Goal: Task Accomplishment & Management: Manage account settings

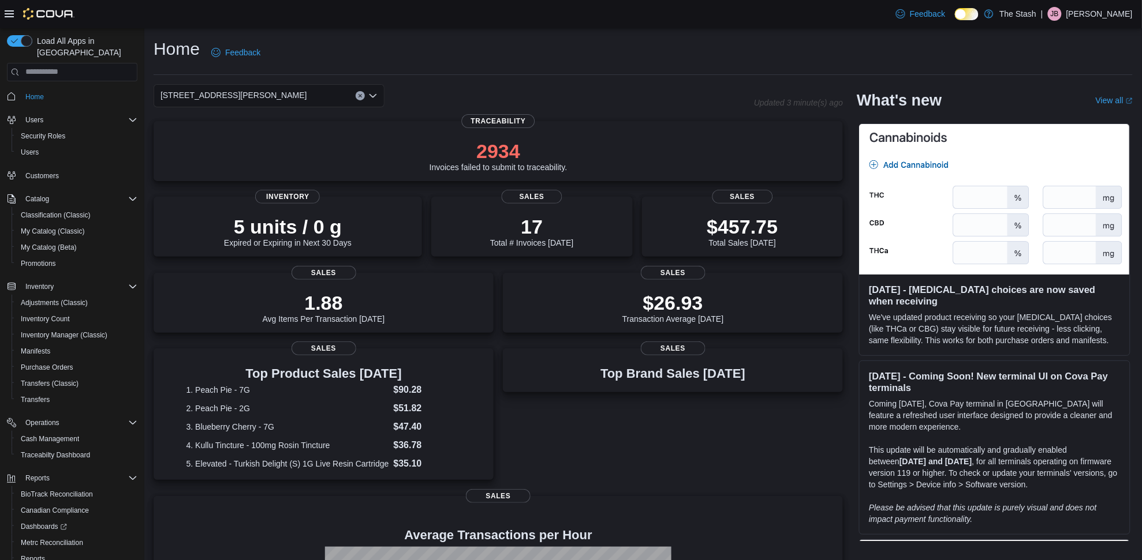
click at [218, 97] on div "[STREET_ADDRESS][PERSON_NAME]" at bounding box center [269, 95] width 231 height 23
click at [226, 152] on span "[STREET_ADDRESS]" at bounding box center [232, 149] width 80 height 12
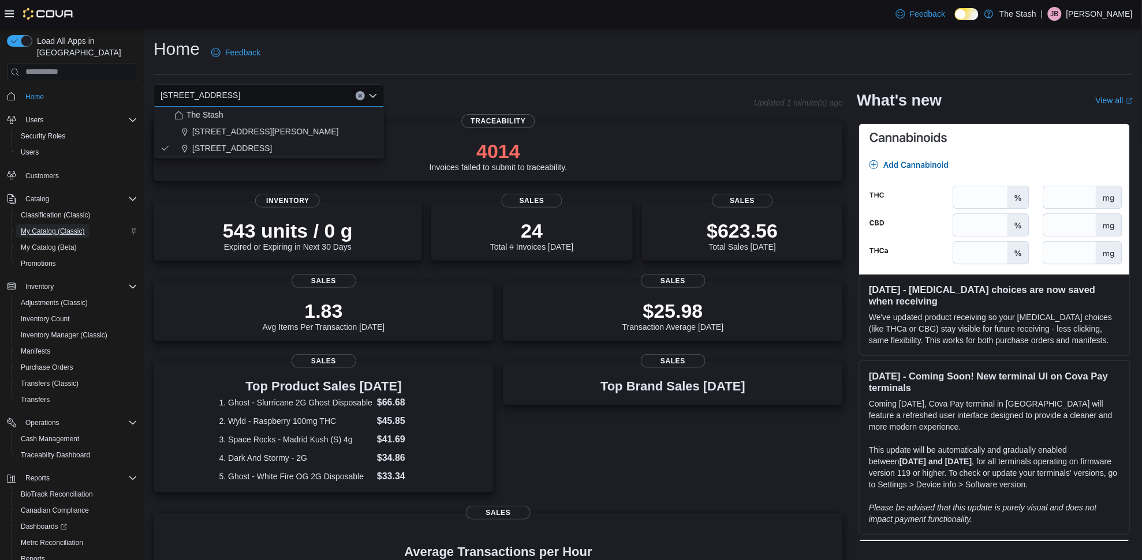
click at [24, 227] on span "My Catalog (Classic)" at bounding box center [53, 231] width 64 height 9
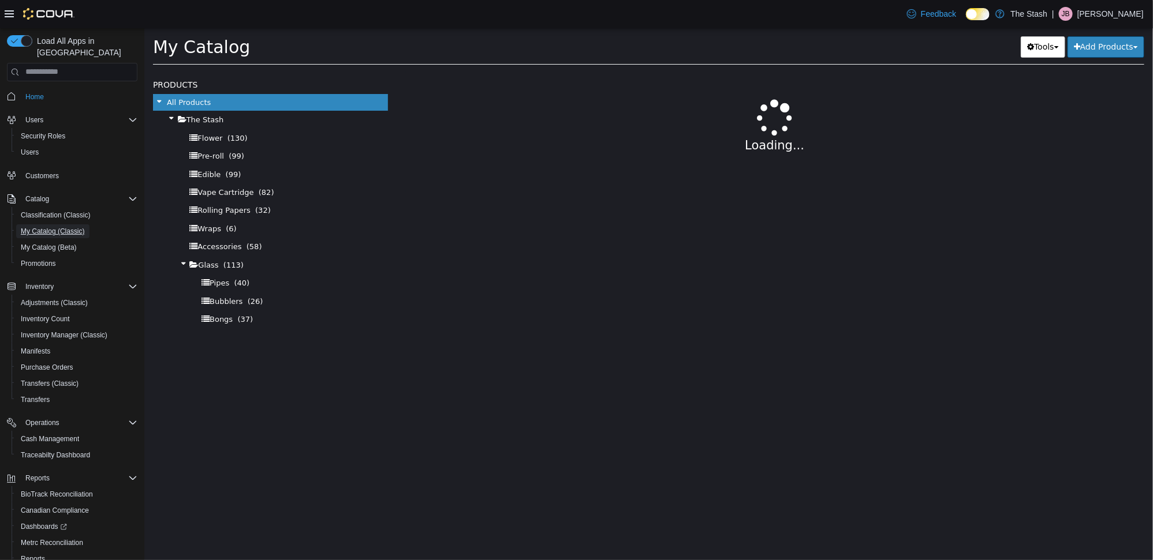
select select "**********"
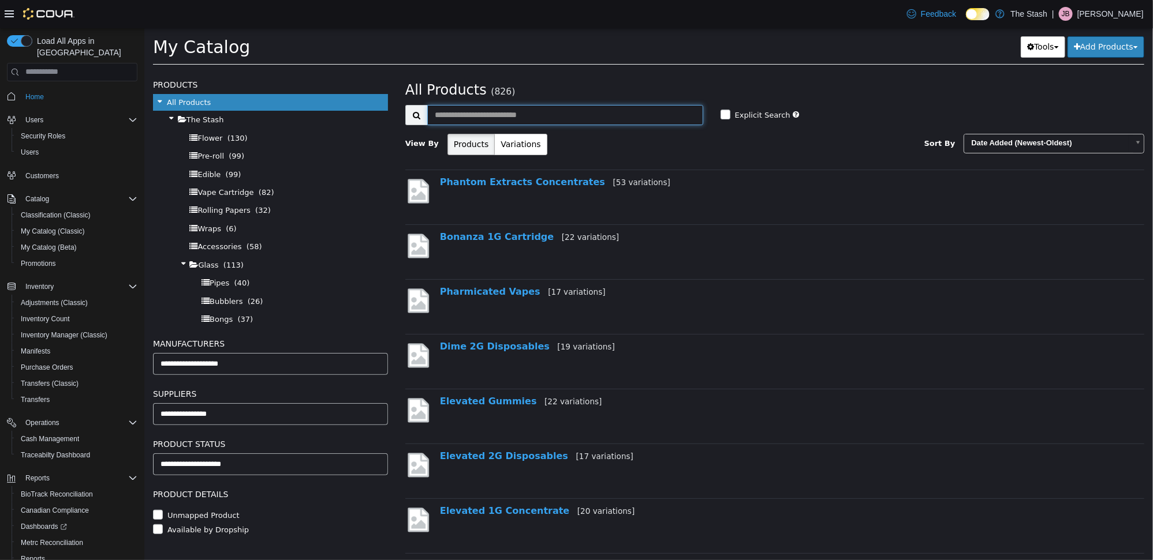
click at [595, 123] on input "text" at bounding box center [565, 114] width 276 height 20
type input "****"
select select "**********"
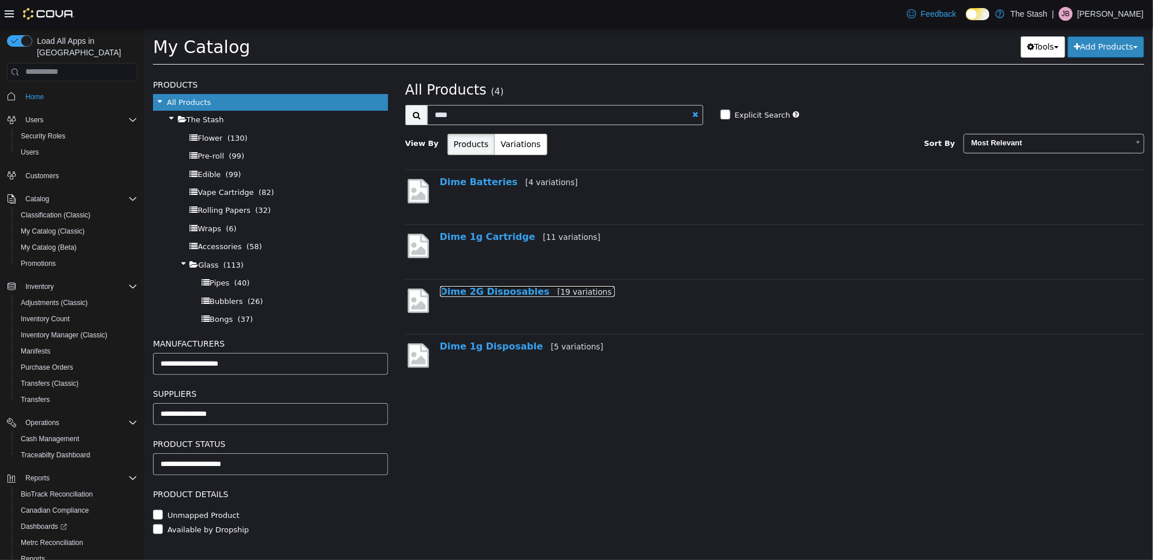
click at [490, 296] on link "Dime 2G Disposables [19 variations]" at bounding box center [526, 291] width 175 height 11
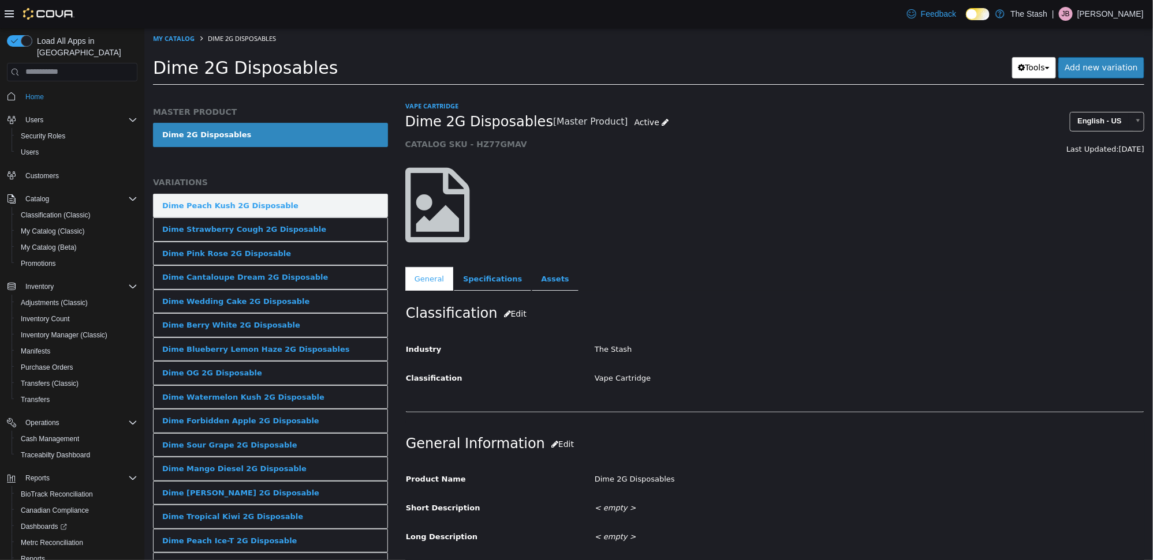
click at [324, 213] on link "Dime Peach Kush 2G Disposable" at bounding box center [269, 205] width 235 height 24
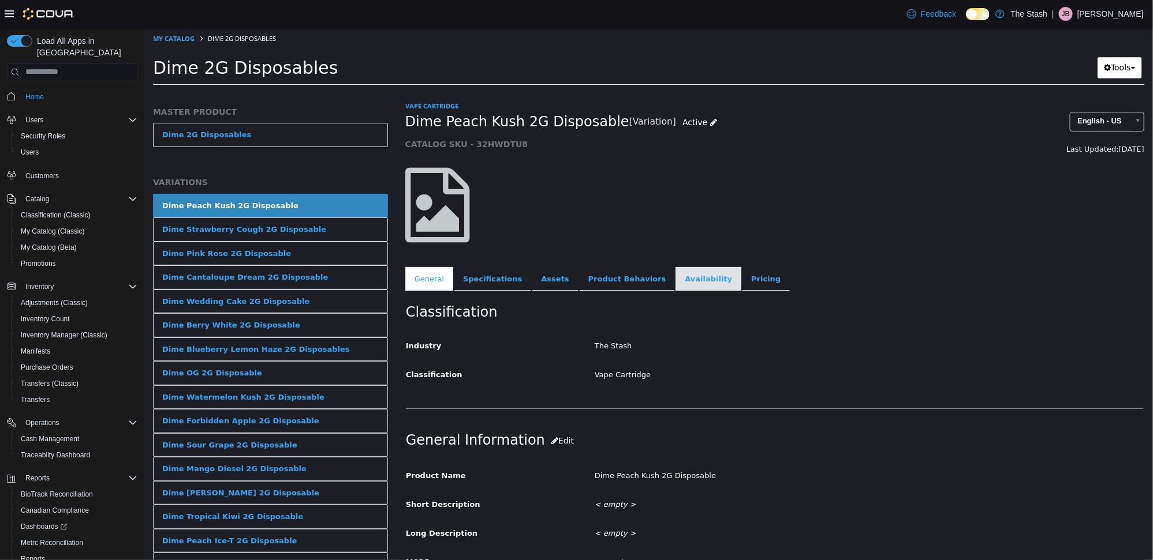
click at [675, 268] on link "Availability" at bounding box center [708, 279] width 66 height 24
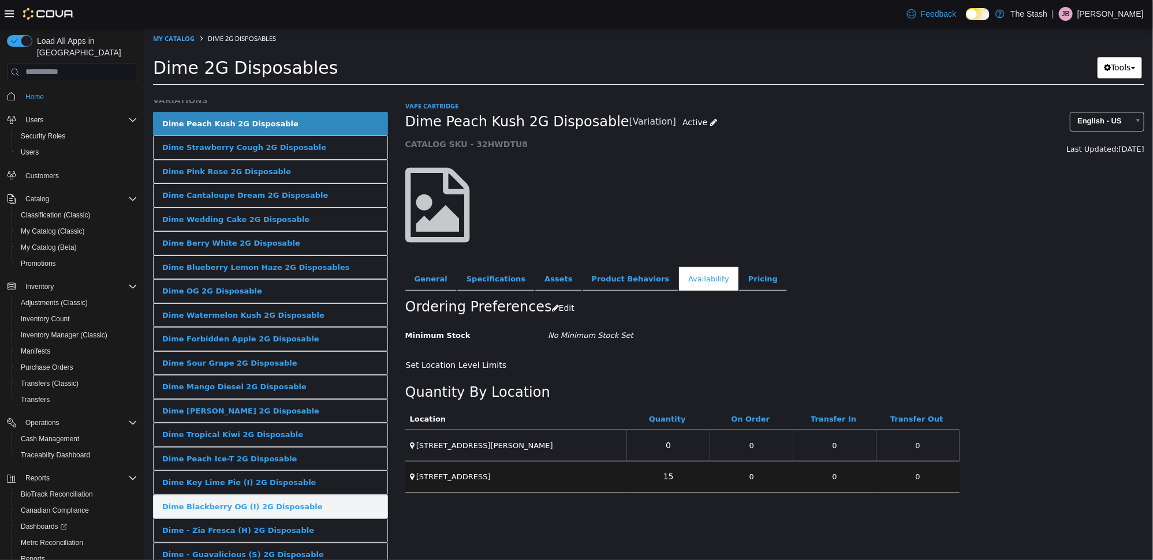
scroll to position [133, 0]
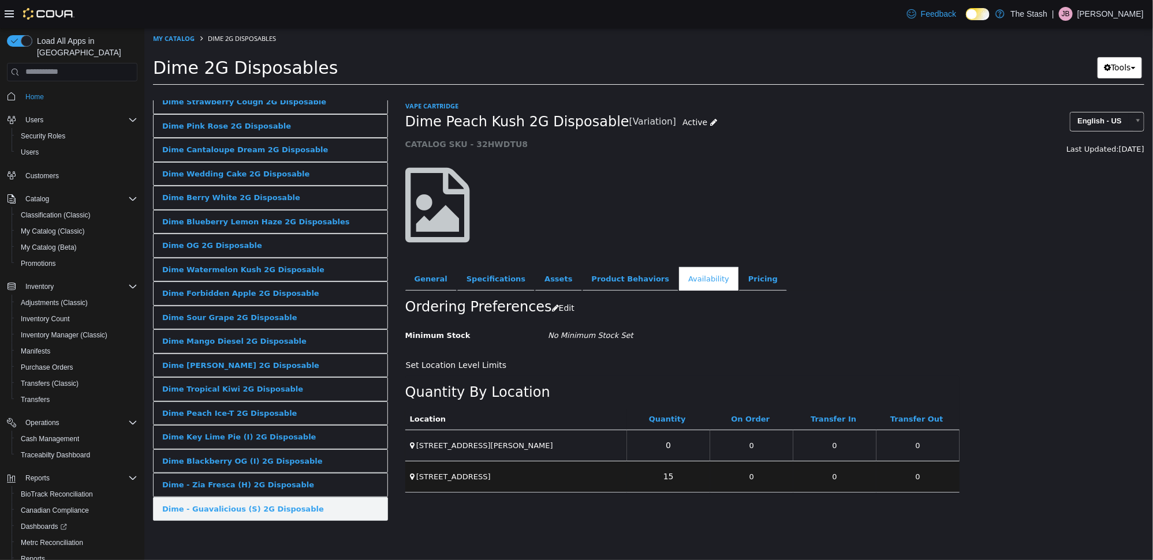
click at [285, 513] on div "Dime - Guavalicious (S) 2G Disposable" at bounding box center [243, 509] width 162 height 12
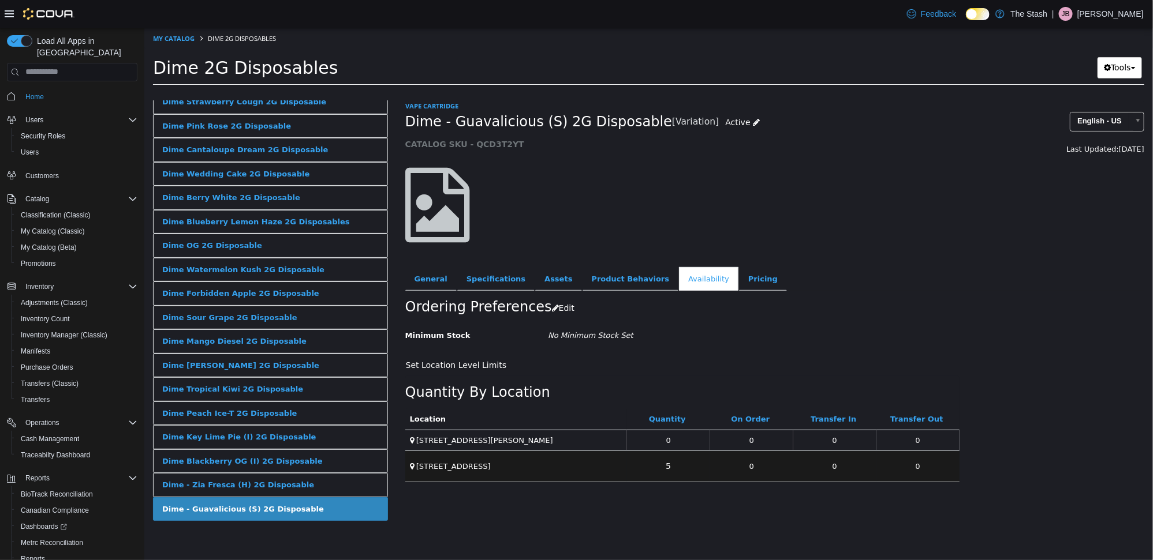
click at [294, 488] on link "Dime - Zia Fresca (H) 2G Disposable" at bounding box center [269, 485] width 235 height 24
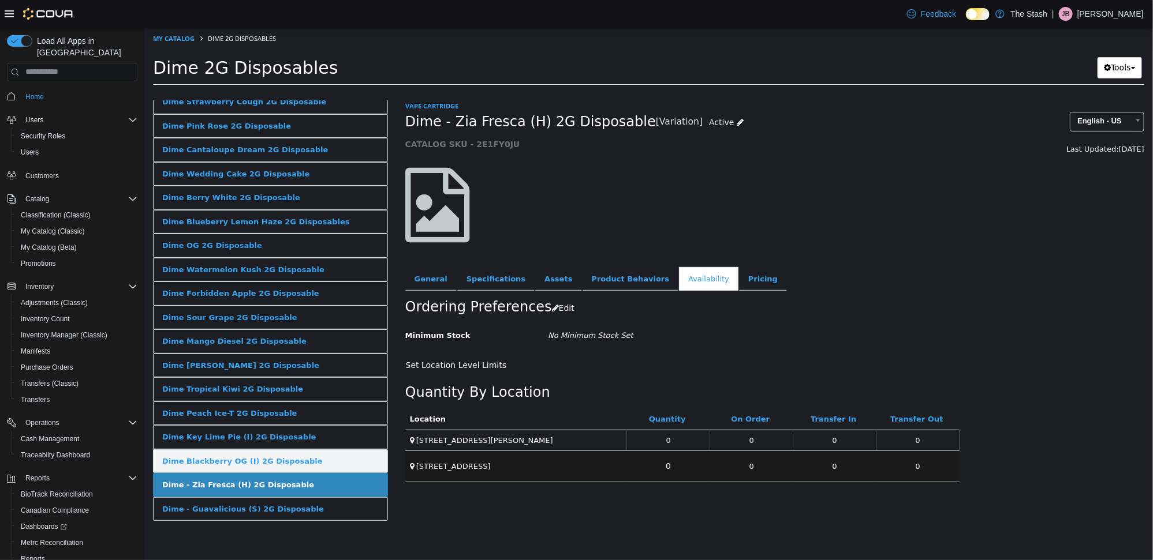
click at [294, 466] on link "Dime Blackberry OG (I) 2G Disposable" at bounding box center [269, 461] width 235 height 24
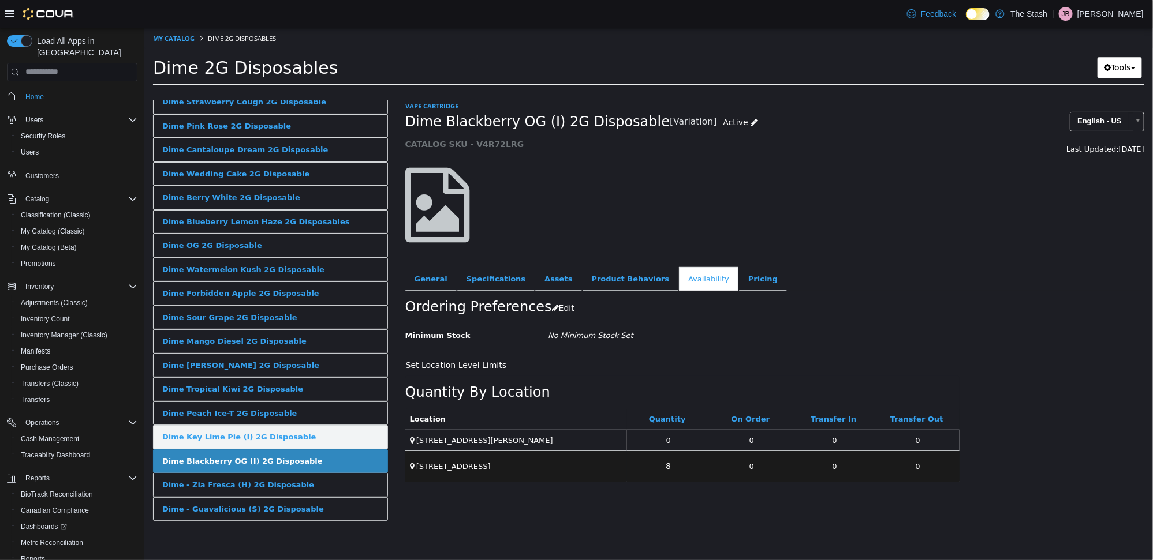
click at [312, 433] on link "Dime Key Lime Pie (I) 2G Disposable" at bounding box center [269, 437] width 235 height 24
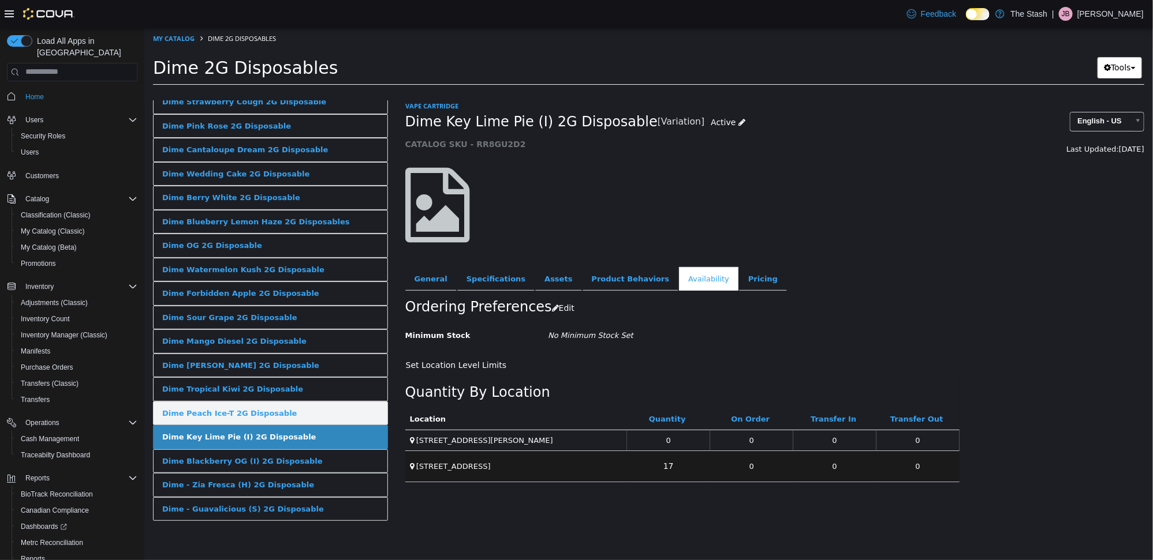
click at [313, 413] on link "Dime Peach Ice-T 2G Disposable" at bounding box center [269, 413] width 235 height 24
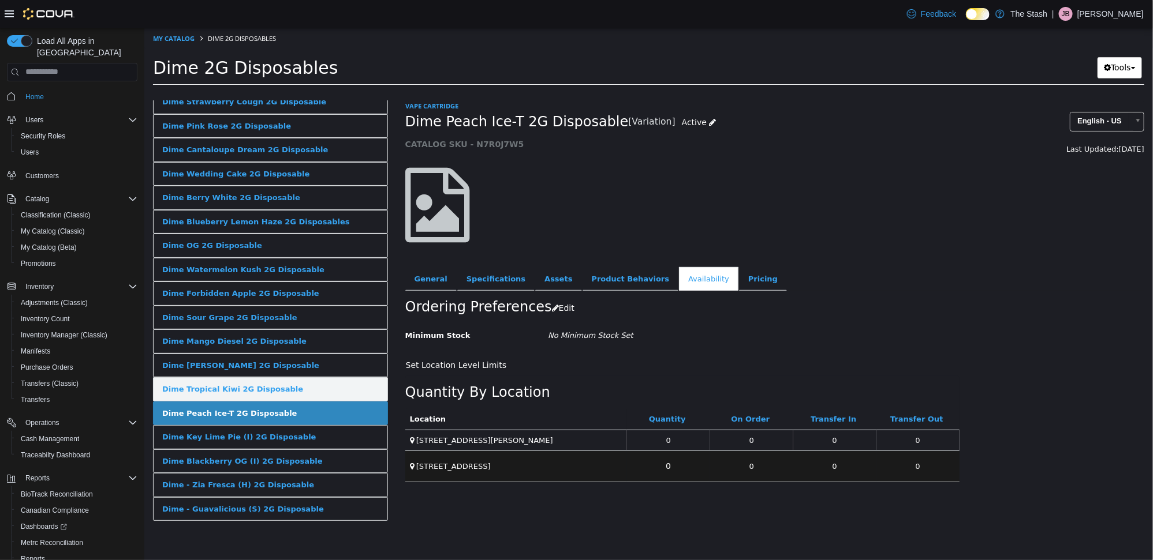
click at [306, 387] on link "Dime Tropical Kiwi 2G Disposable" at bounding box center [269, 389] width 235 height 24
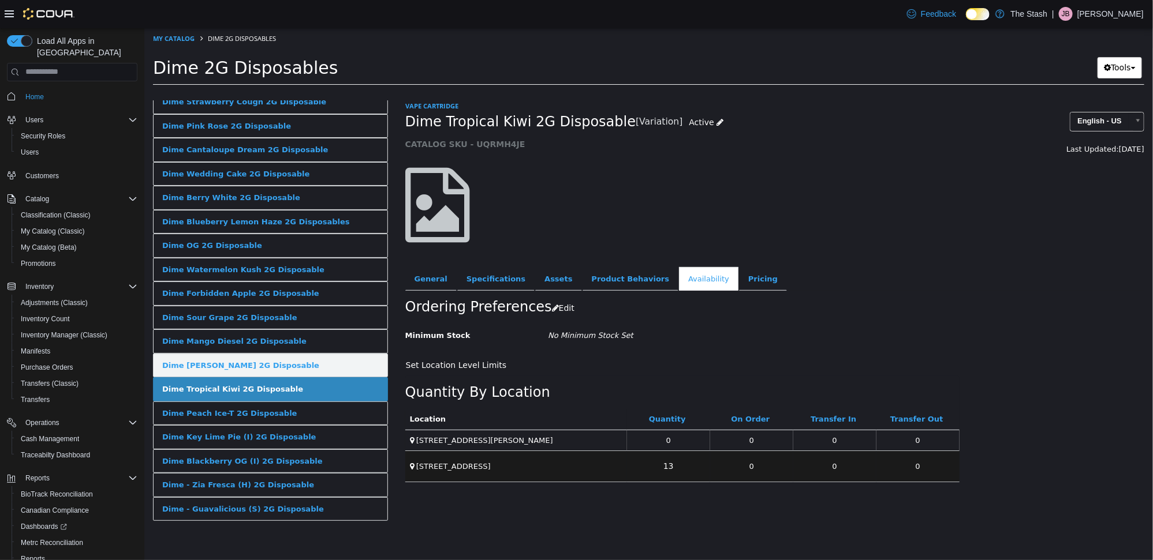
click at [297, 369] on link "Dime King Louis XIII 2G Disposable" at bounding box center [269, 365] width 235 height 24
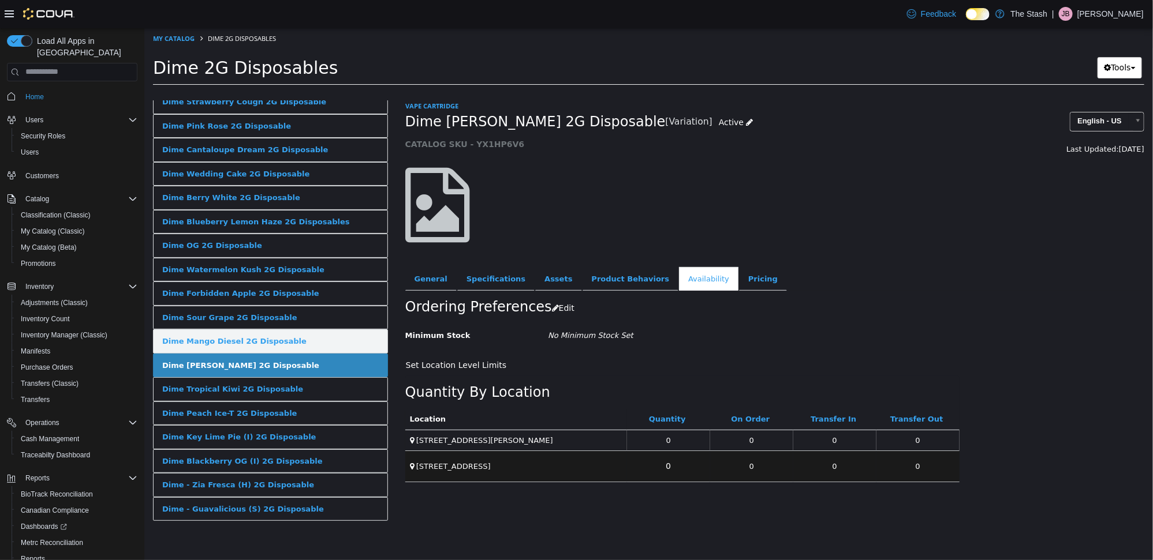
click at [303, 335] on link "Dime Mango Diesel 2G Disposable" at bounding box center [269, 341] width 235 height 24
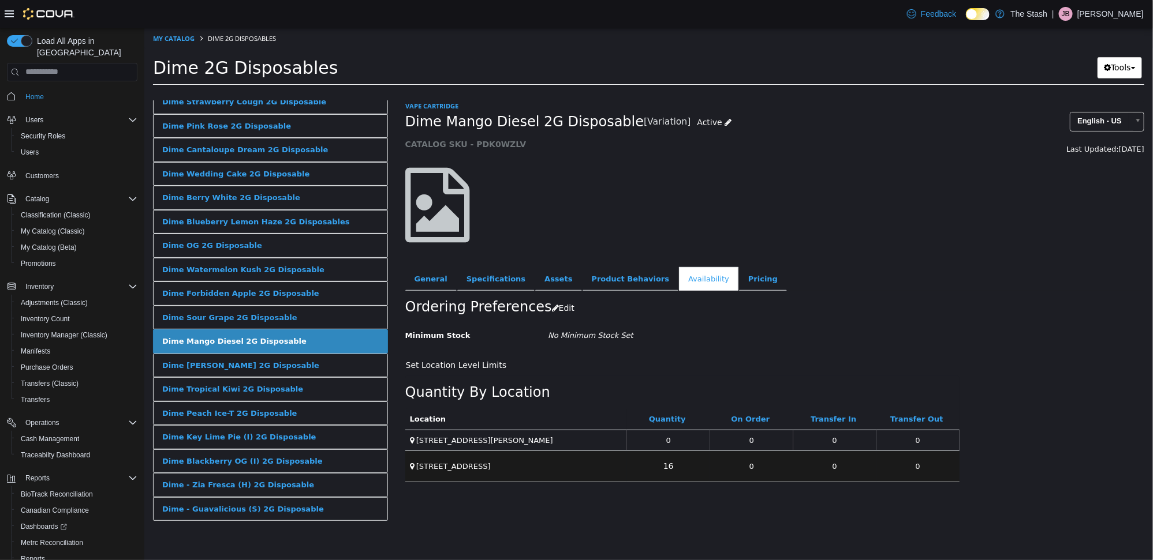
click at [303, 315] on link "Dime Sour Grape 2G Disposable" at bounding box center [269, 317] width 235 height 24
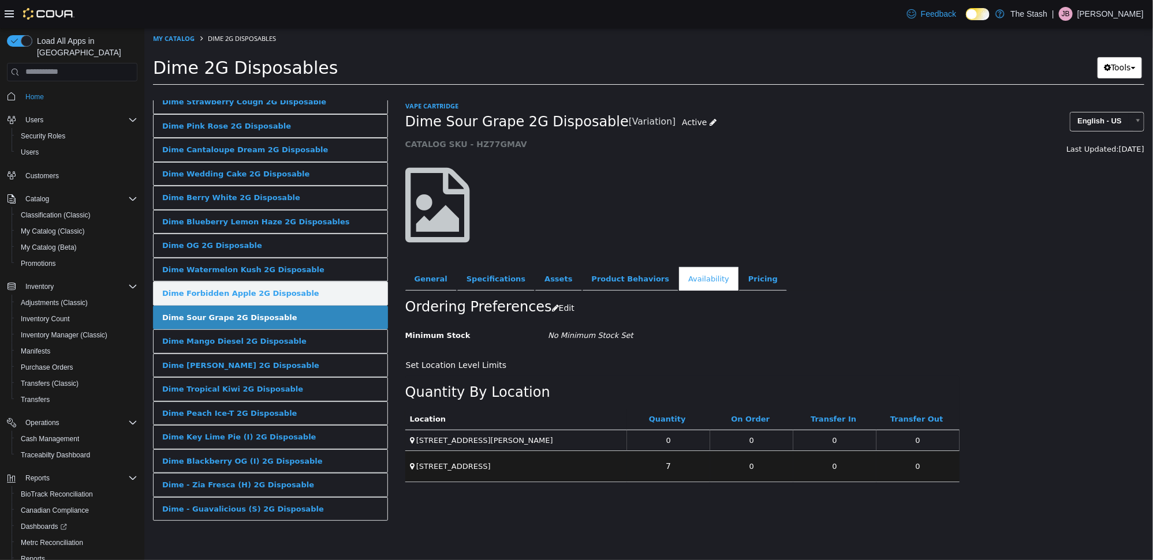
click at [312, 291] on link "Dime Forbidden Apple 2G Disposable" at bounding box center [269, 293] width 235 height 24
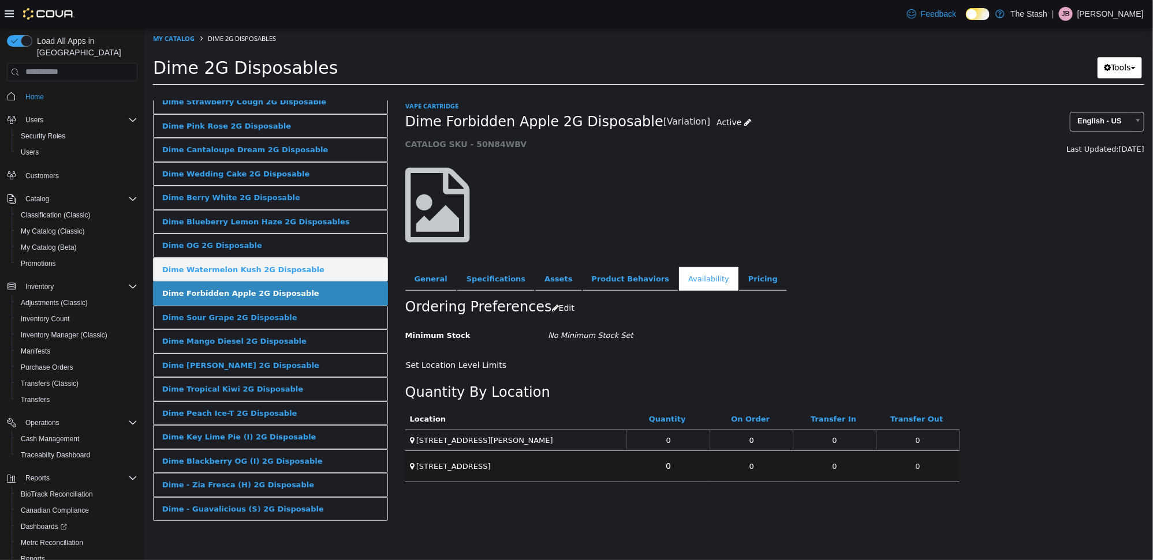
click at [312, 274] on link "Dime Watermelon Kush 2G Disposable" at bounding box center [269, 269] width 235 height 24
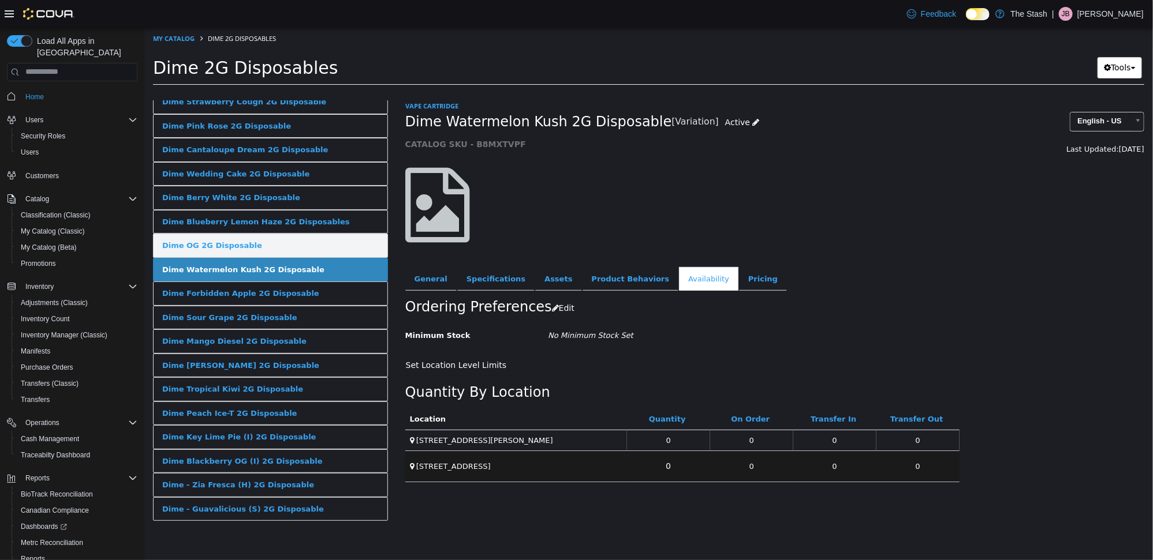
click at [312, 250] on link "Dime OG 2G Disposable" at bounding box center [269, 245] width 235 height 24
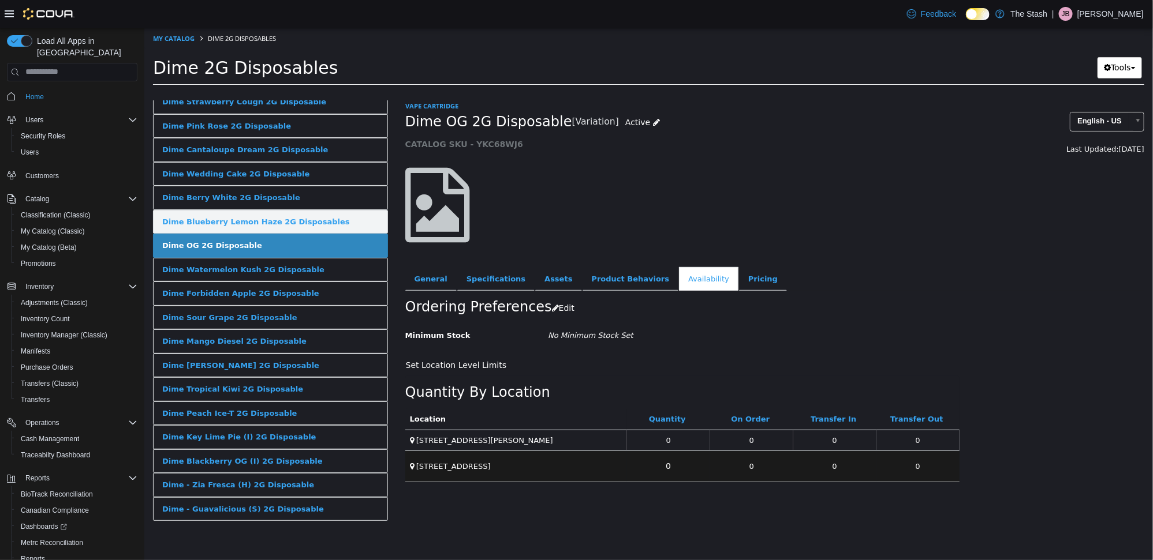
click at [296, 219] on div "Dime Blueberry Lemon Haze 2G Disposables" at bounding box center [256, 222] width 188 height 12
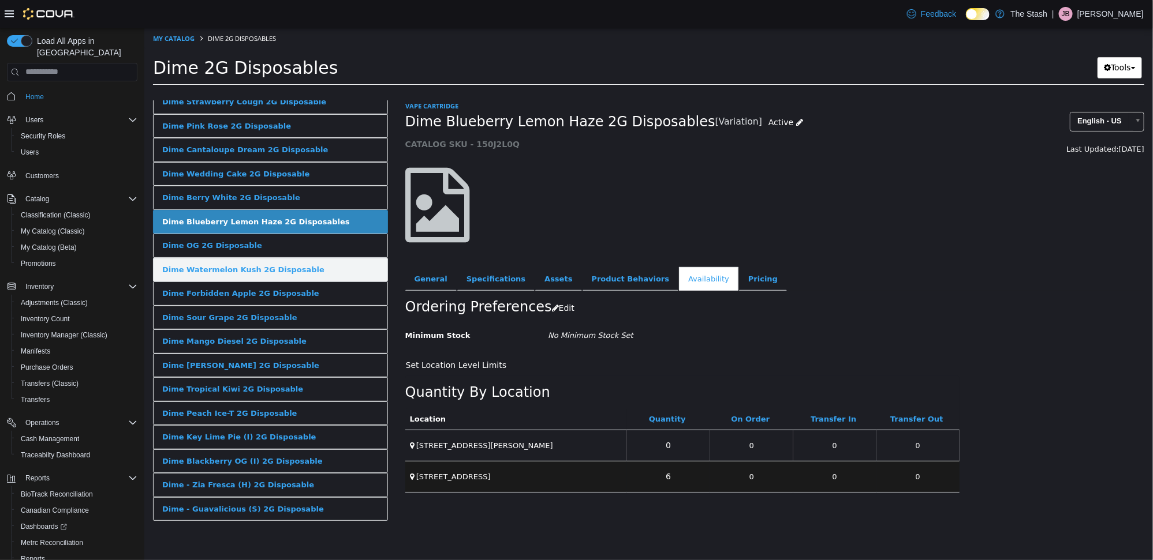
scroll to position [61, 0]
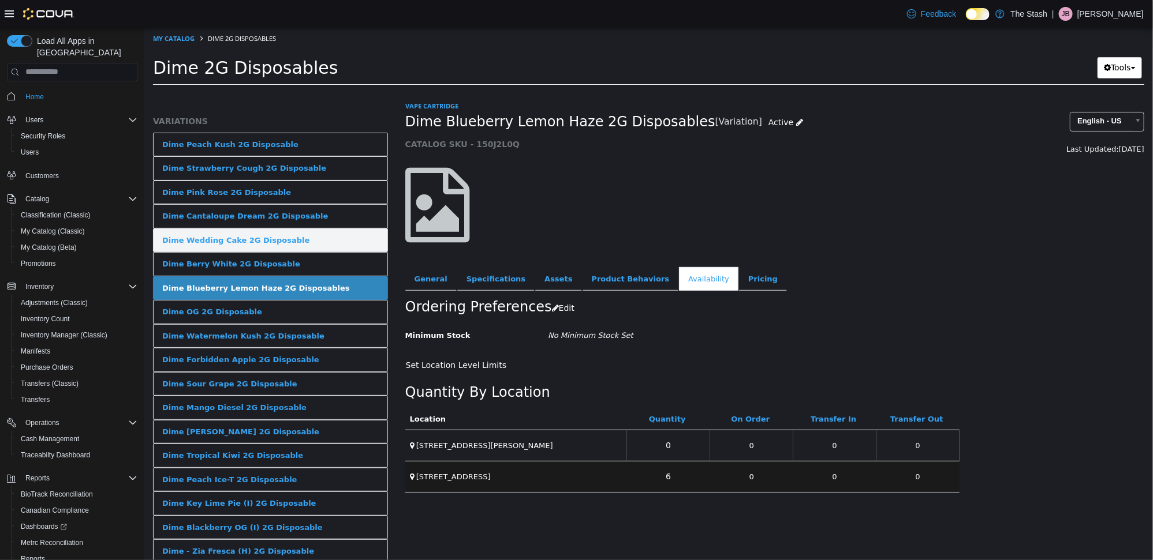
click at [288, 230] on link "Dime Wedding Cake 2G Disposable" at bounding box center [269, 240] width 235 height 24
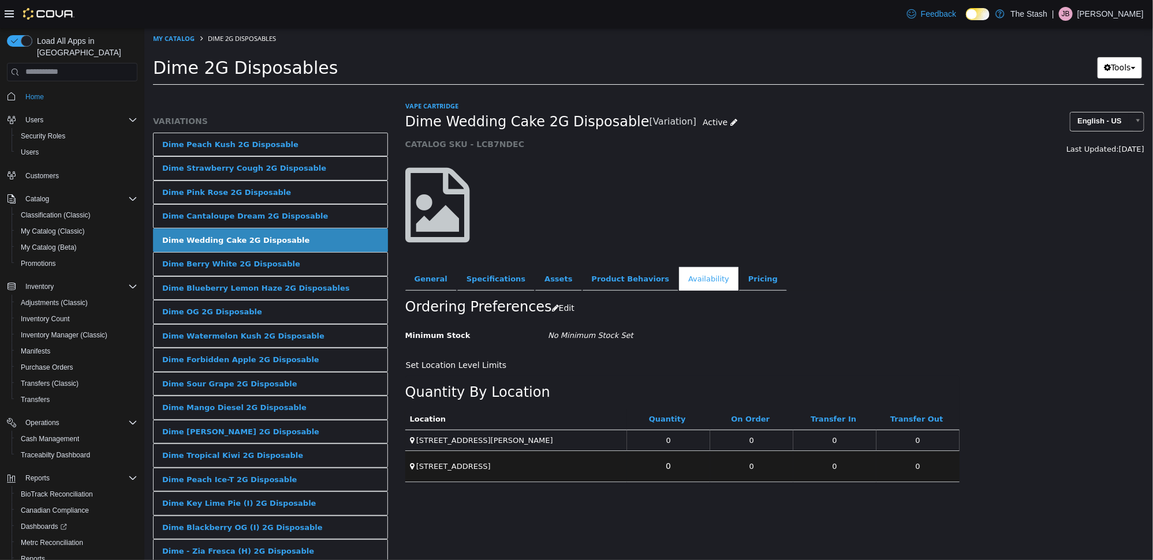
click at [309, 214] on link "Dime Cantaloupe Dream 2G Disposable" at bounding box center [269, 216] width 235 height 24
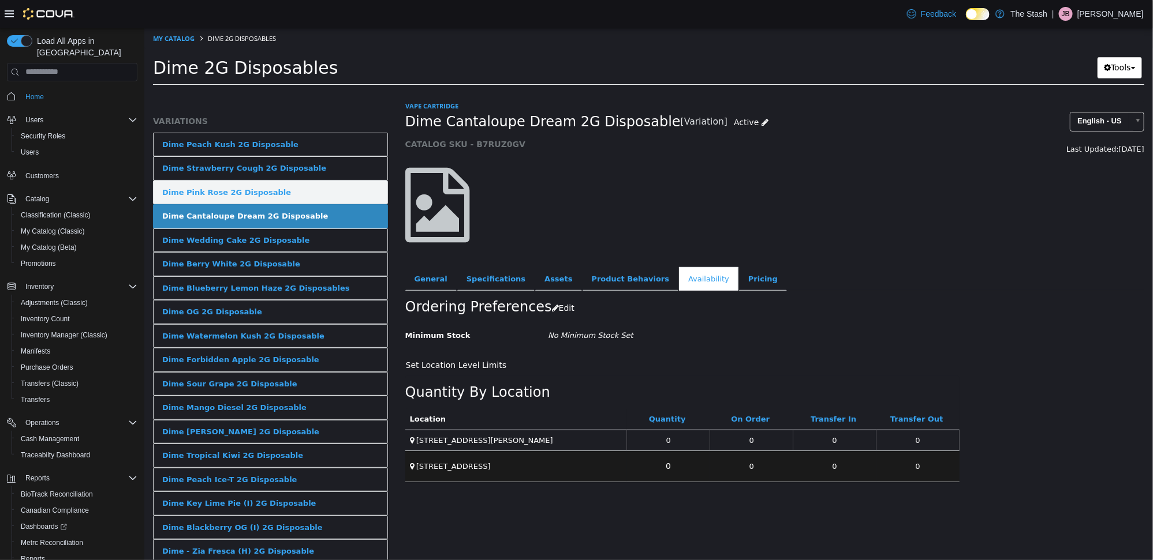
click at [301, 196] on link "Dime Pink Rose 2G Disposable" at bounding box center [269, 192] width 235 height 24
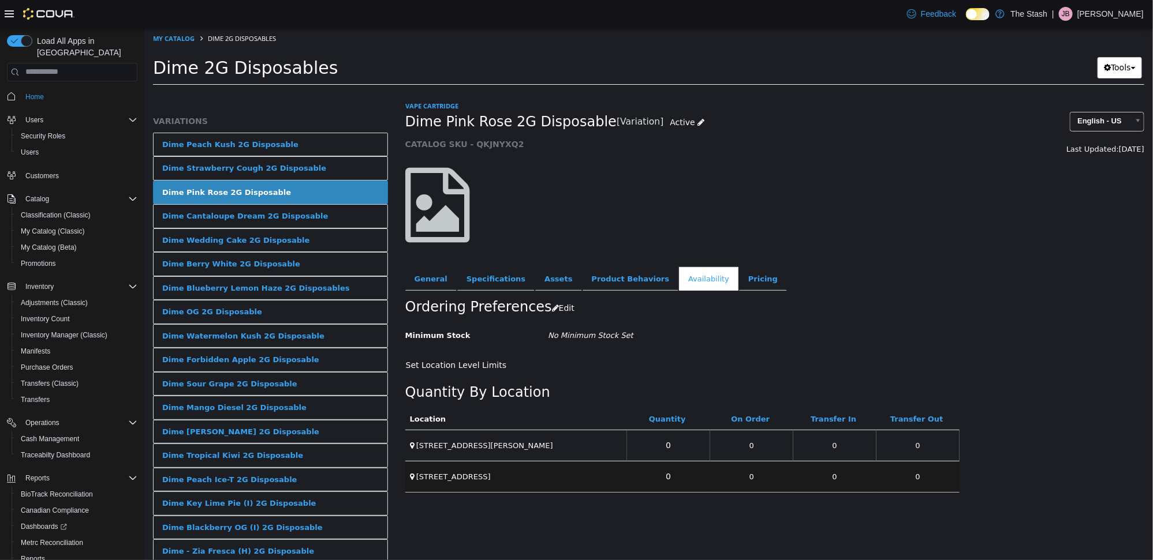
click at [317, 165] on link "Dime Strawberry Cough 2G Disposable" at bounding box center [269, 168] width 235 height 24
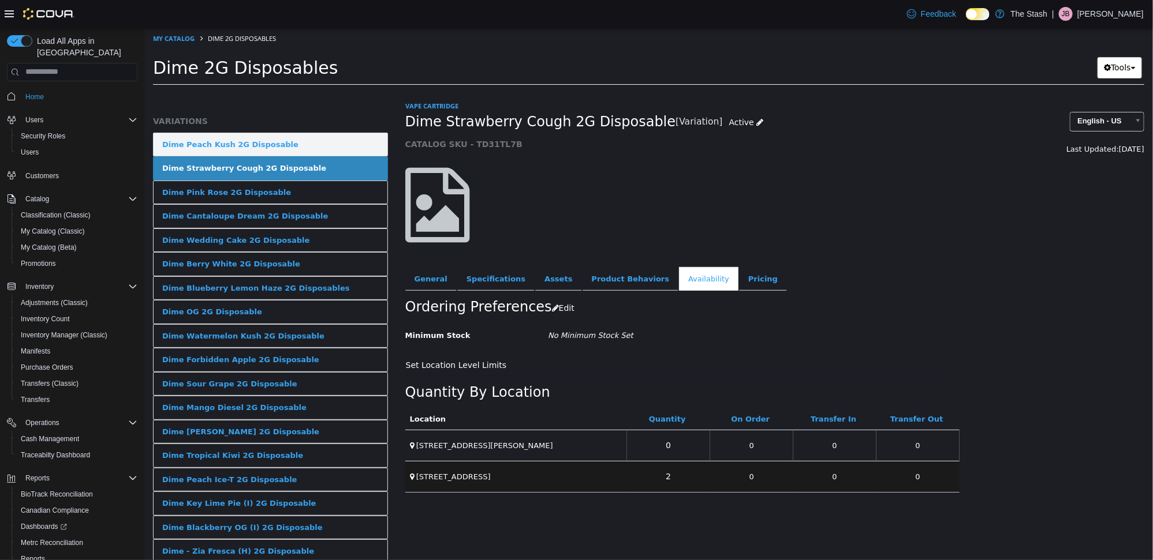
click at [326, 146] on link "Dime Peach Kush 2G Disposable" at bounding box center [269, 144] width 235 height 24
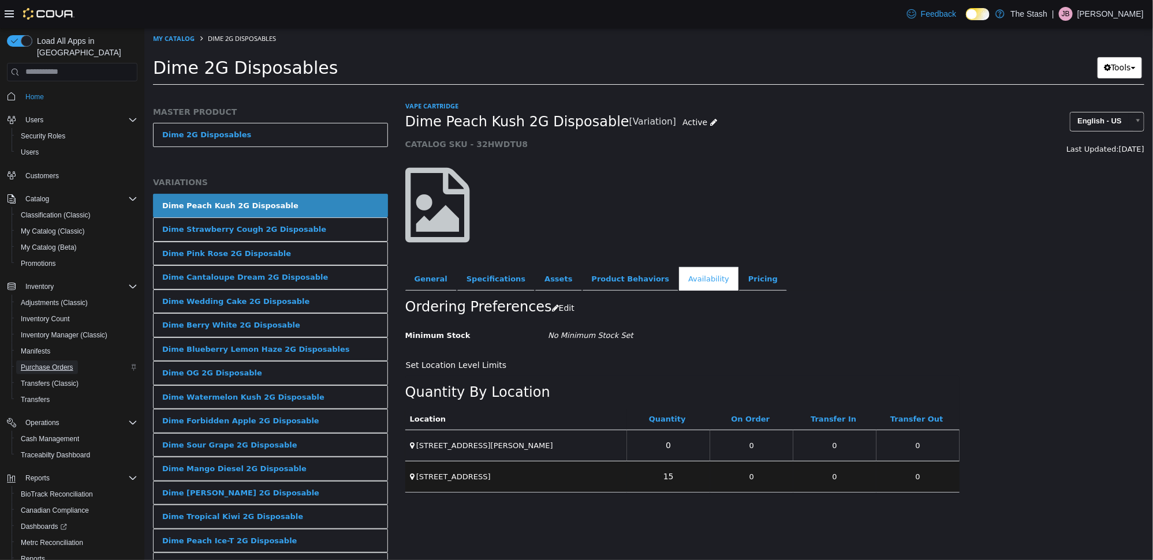
click at [42, 363] on span "Purchase Orders" at bounding box center [47, 367] width 53 height 9
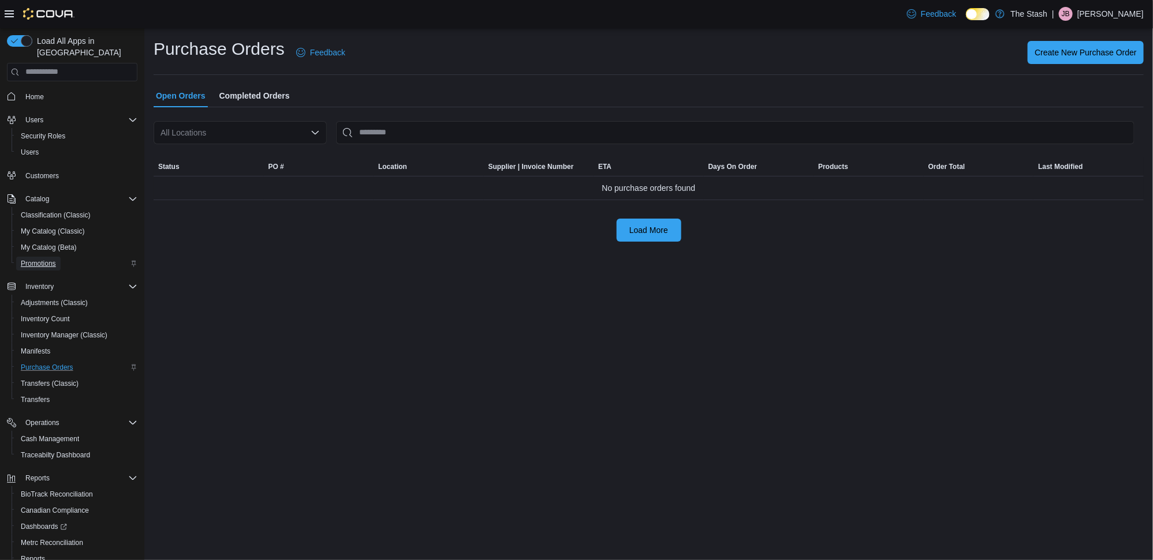
click at [48, 259] on span "Promotions" at bounding box center [38, 263] width 35 height 9
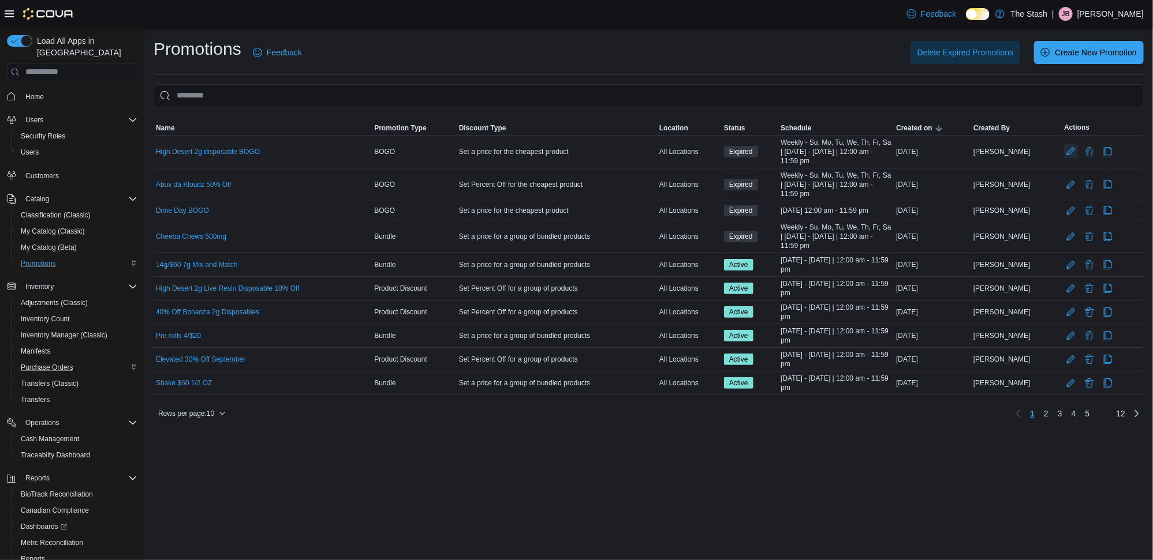
click at [1065, 148] on button "Edit Promotion" at bounding box center [1071, 151] width 14 height 14
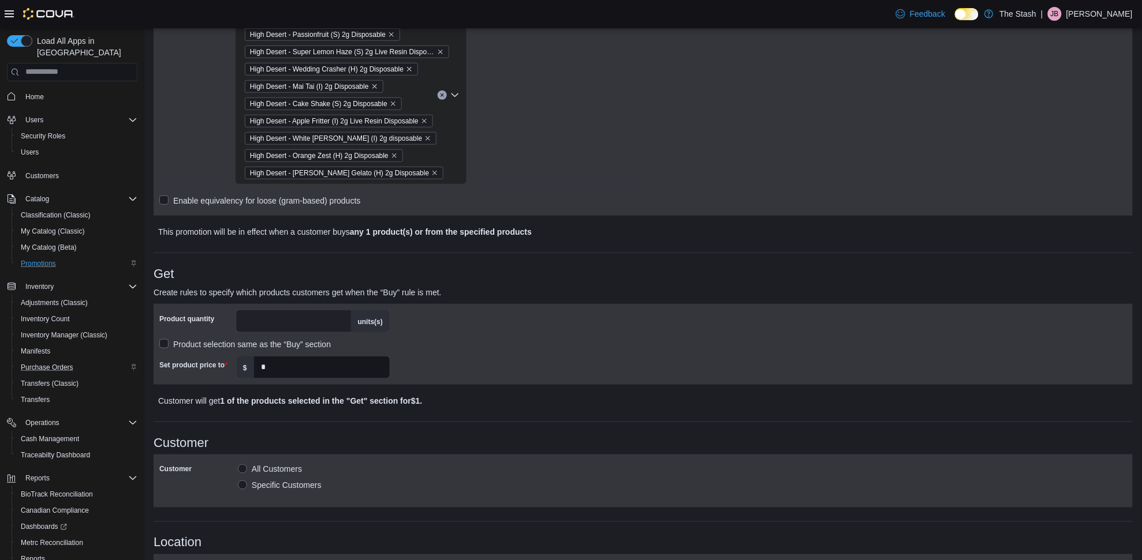
scroll to position [570, 0]
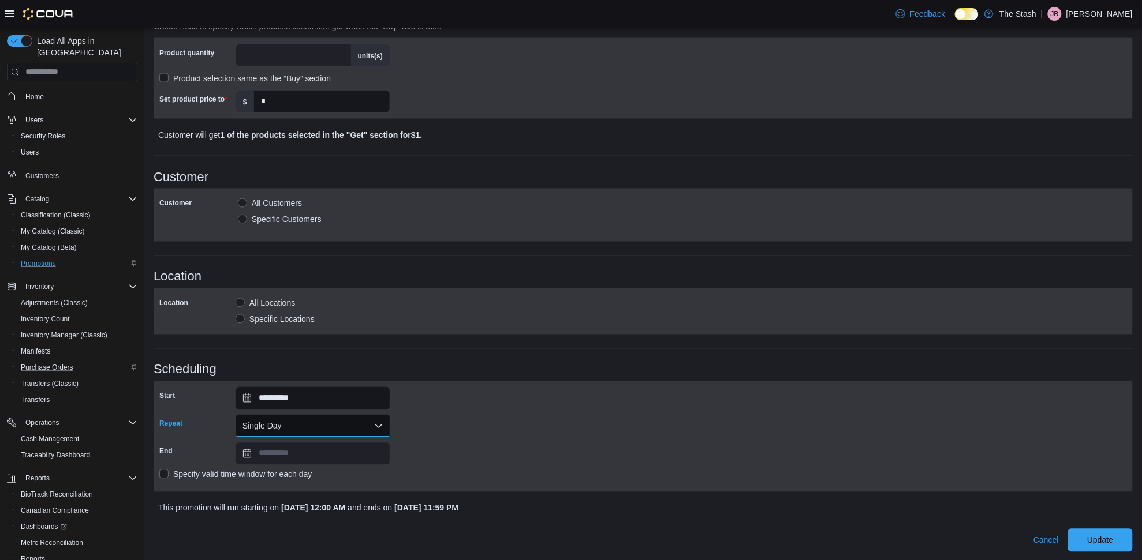
click at [307, 430] on button "Single Day" at bounding box center [312, 426] width 155 height 23
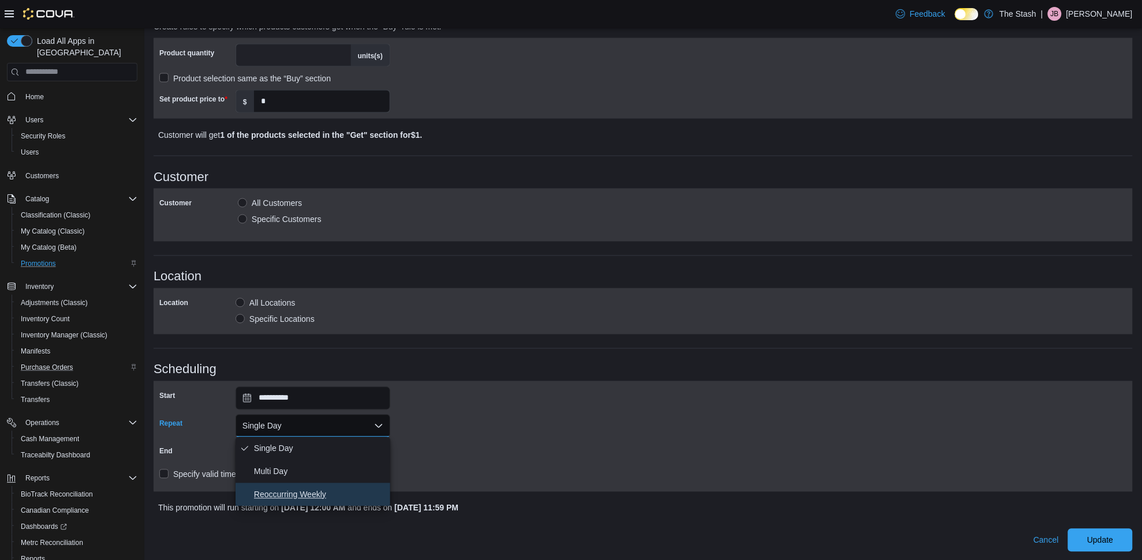
click at [304, 489] on span "Reoccurring Weekly" at bounding box center [320, 495] width 132 height 14
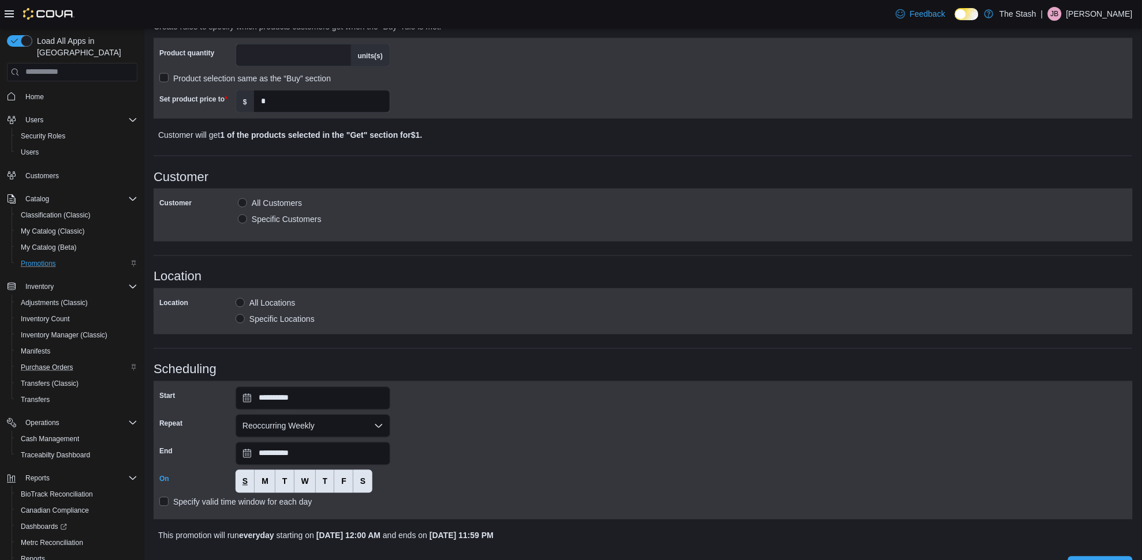
click at [244, 476] on span "S" at bounding box center [244, 482] width 5 height 12
click at [242, 472] on span "S" at bounding box center [244, 481] width 5 height 23
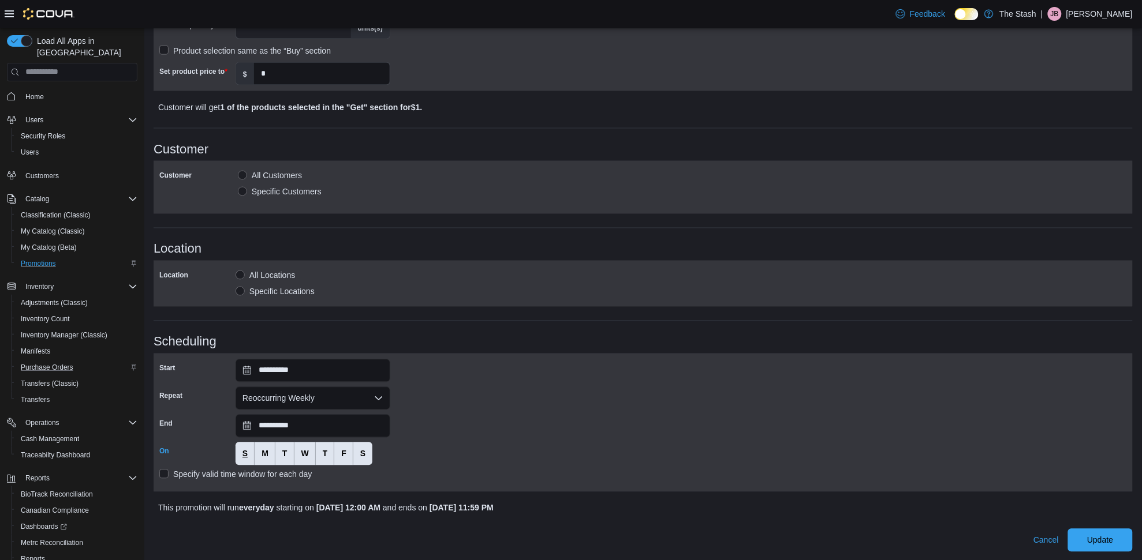
click at [248, 457] on button "S" at bounding box center [244, 454] width 19 height 23
click at [270, 457] on button "M" at bounding box center [265, 454] width 21 height 23
click at [291, 457] on button "T" at bounding box center [284, 454] width 19 height 23
click at [310, 457] on button "W" at bounding box center [304, 454] width 21 height 23
click at [331, 454] on button "T" at bounding box center [325, 454] width 19 height 23
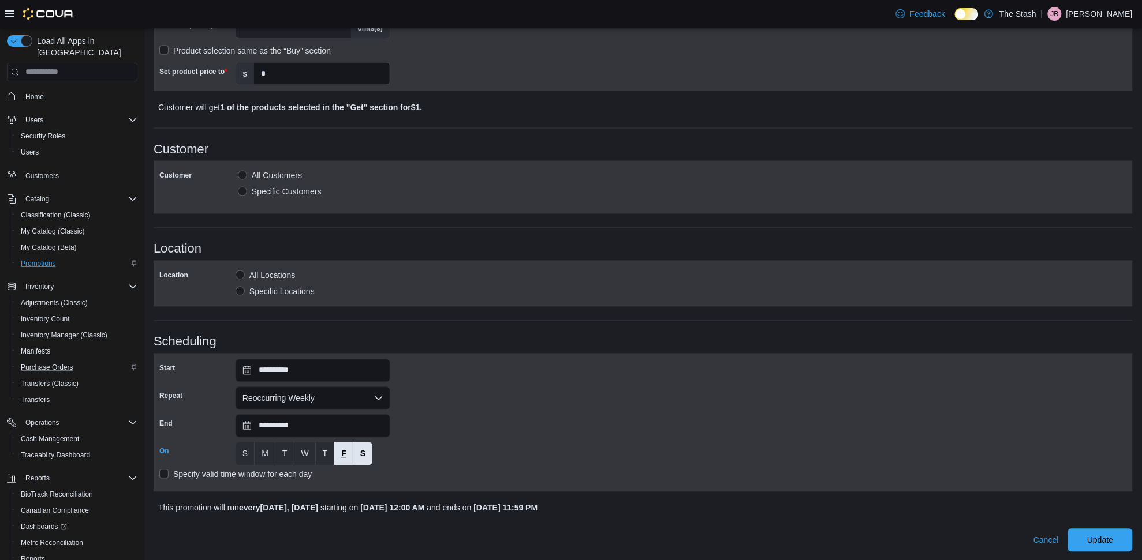
click at [345, 453] on span "F" at bounding box center [343, 454] width 5 height 12
click at [358, 450] on button "S" at bounding box center [362, 454] width 19 height 23
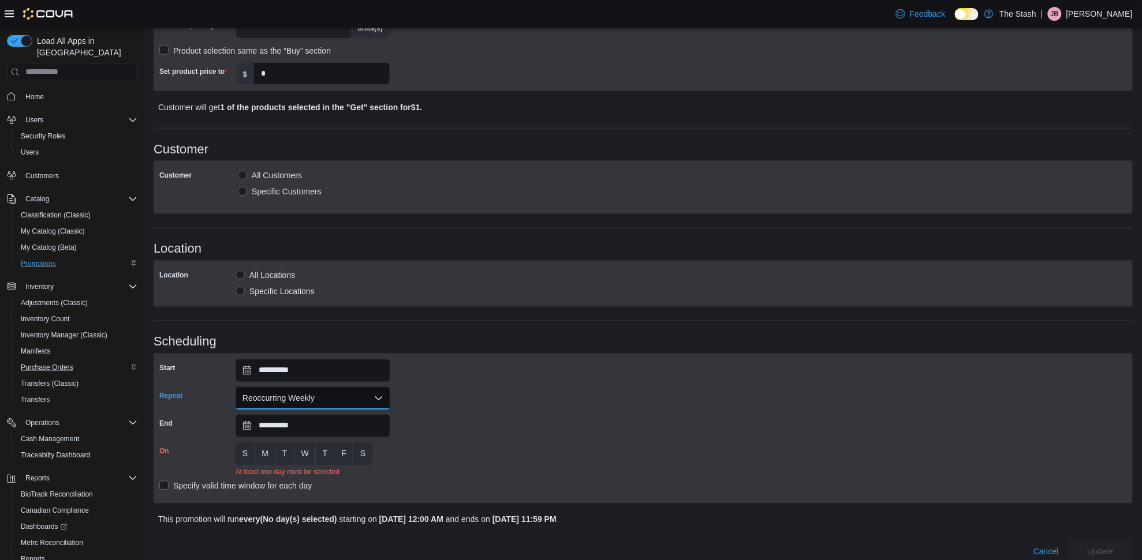
click at [336, 399] on button "Reoccurring Weekly" at bounding box center [312, 398] width 155 height 23
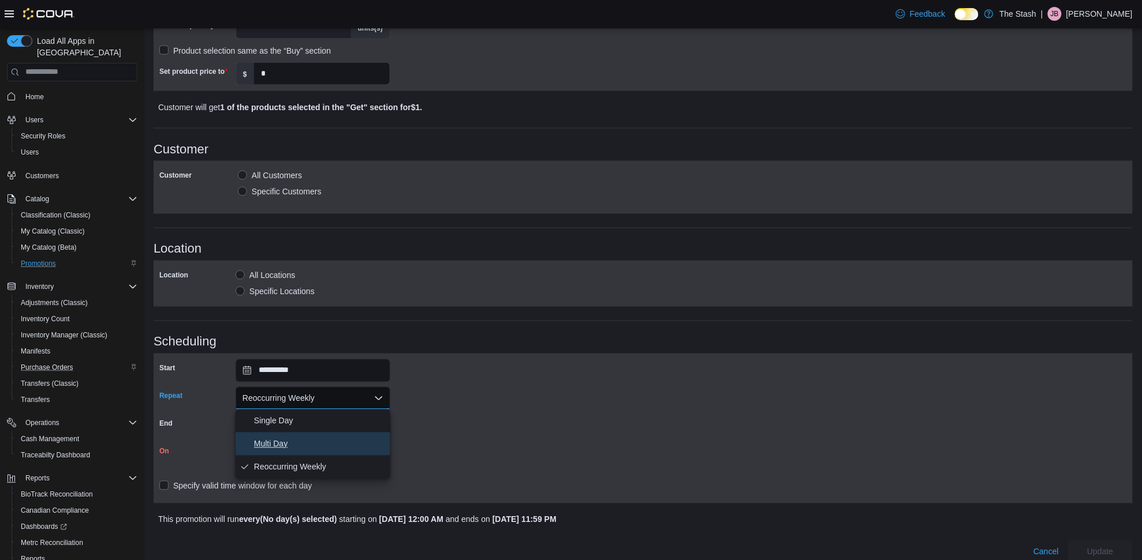
click at [312, 447] on span "Multi Day" at bounding box center [320, 445] width 132 height 14
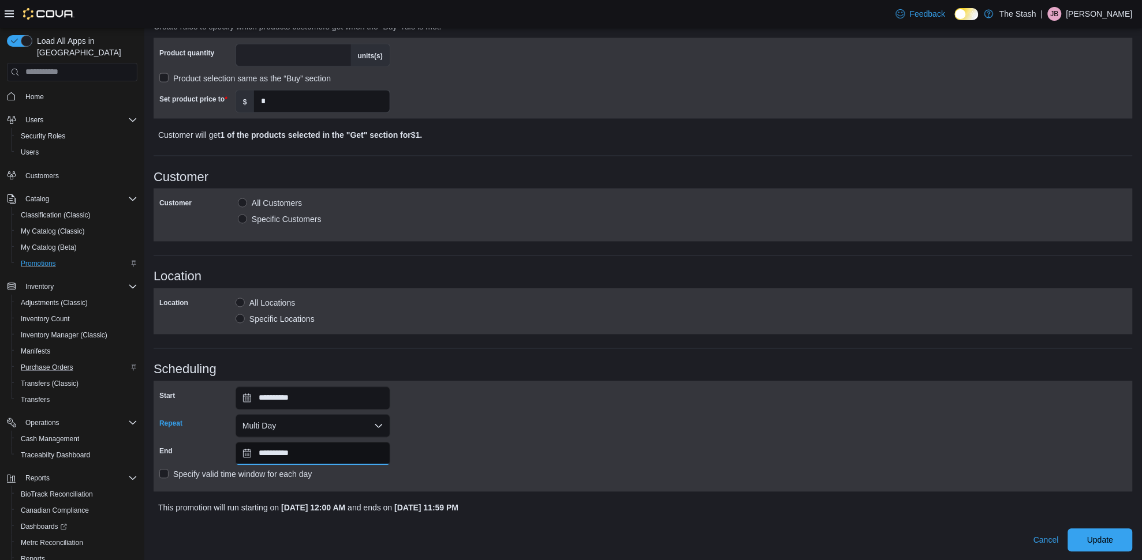
click at [306, 457] on input "**********" at bounding box center [312, 454] width 155 height 23
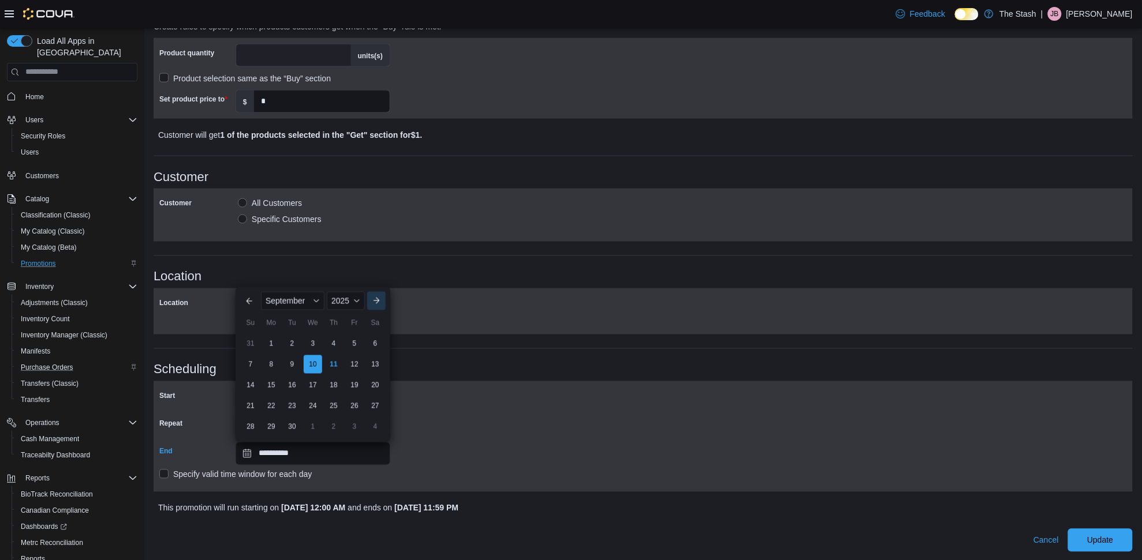
click at [377, 302] on button "Next month" at bounding box center [376, 301] width 18 height 18
click at [377, 281] on button "Next month" at bounding box center [376, 280] width 18 height 18
click at [316, 425] on div "31" at bounding box center [312, 427] width 20 height 20
type input "**********"
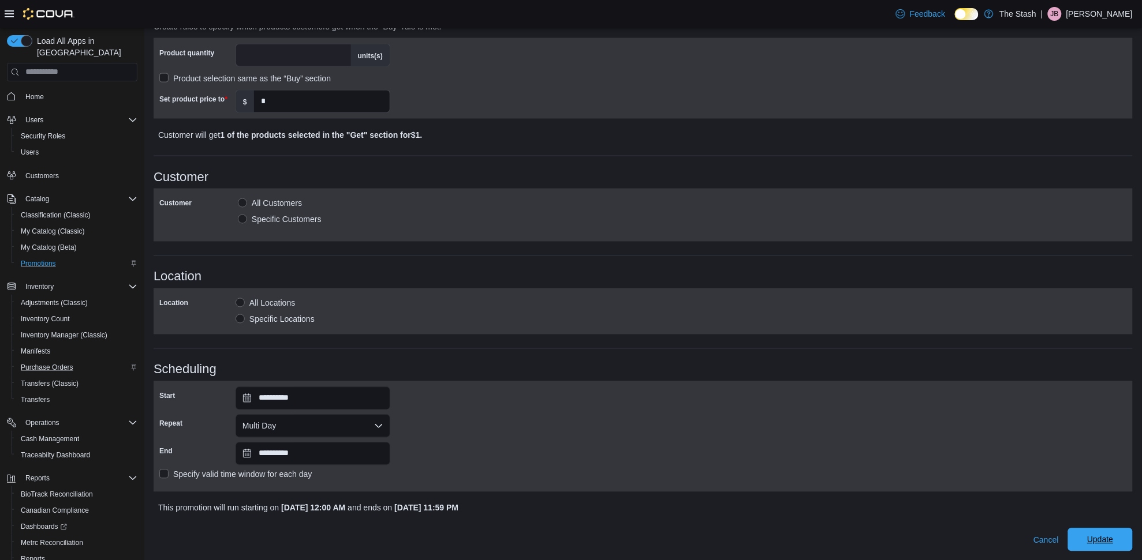
click at [1111, 536] on span "Update" at bounding box center [1100, 540] width 26 height 12
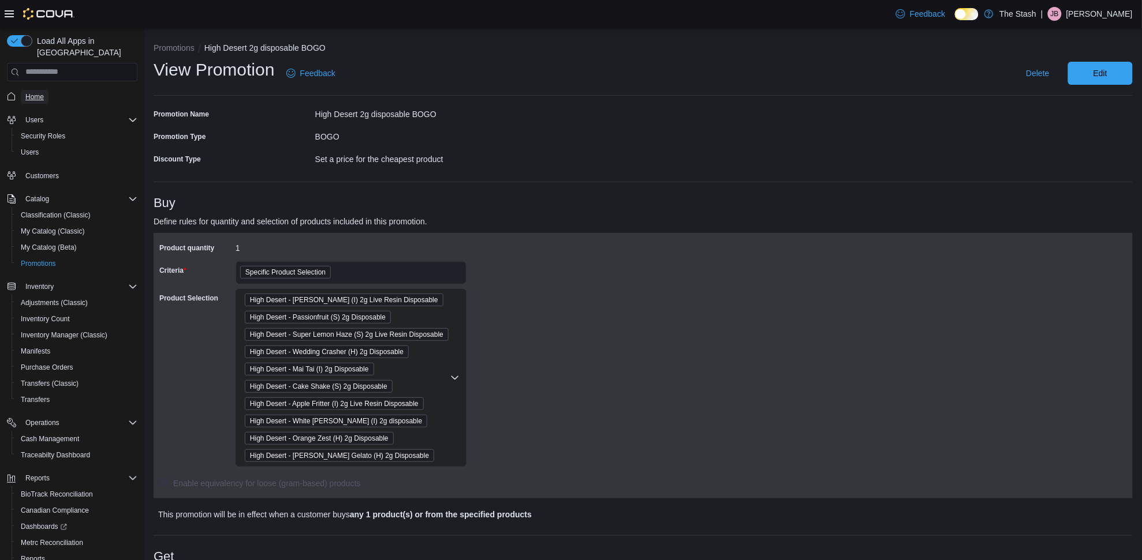
click at [38, 92] on span "Home" at bounding box center [34, 96] width 18 height 9
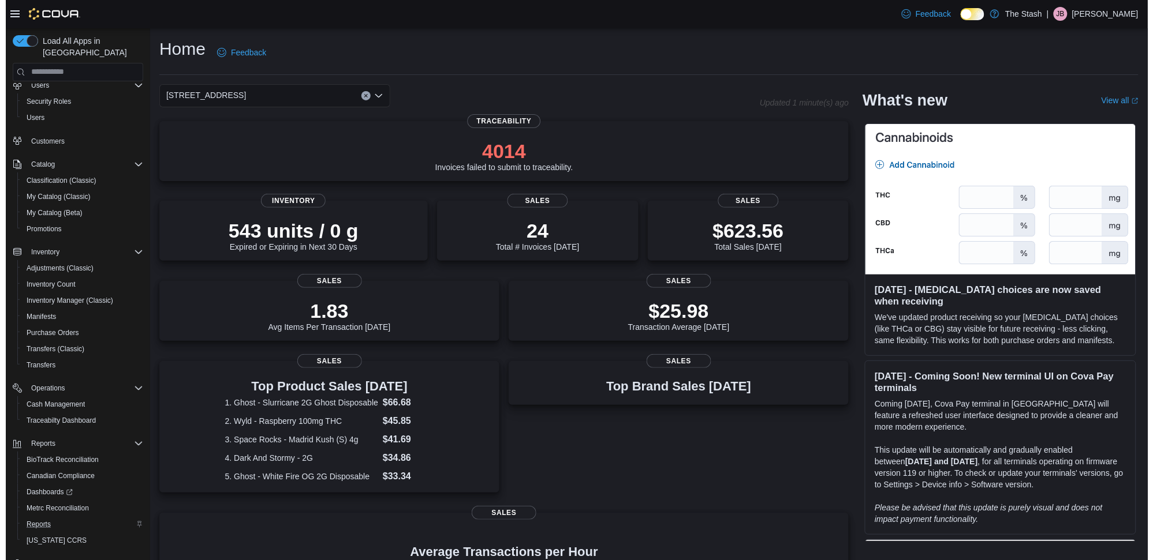
scroll to position [53, 0]
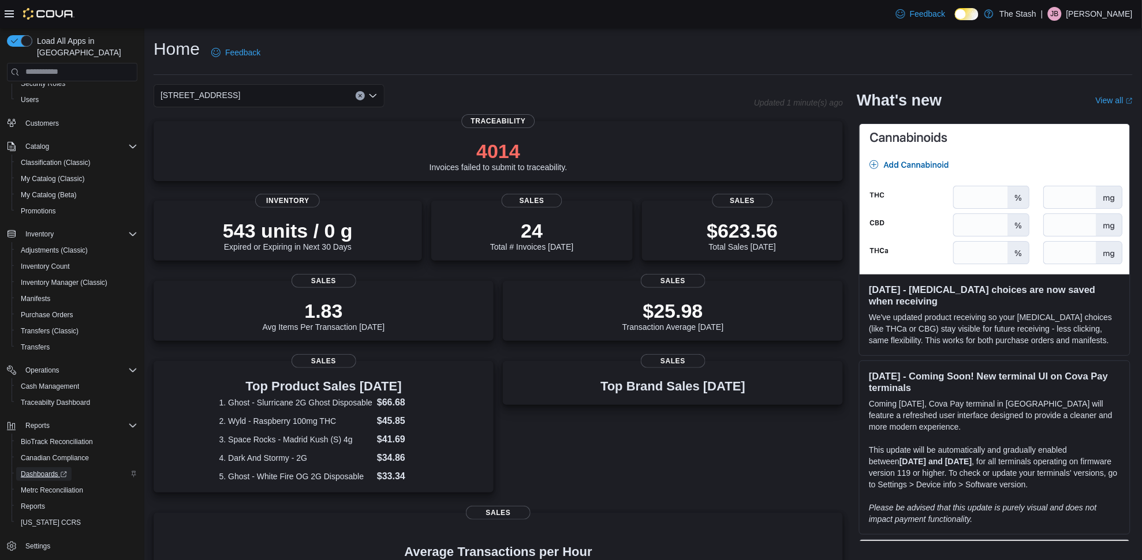
click at [44, 470] on span "Dashboards" at bounding box center [44, 474] width 46 height 9
click at [56, 204] on link "Promotions" at bounding box center [38, 211] width 44 height 14
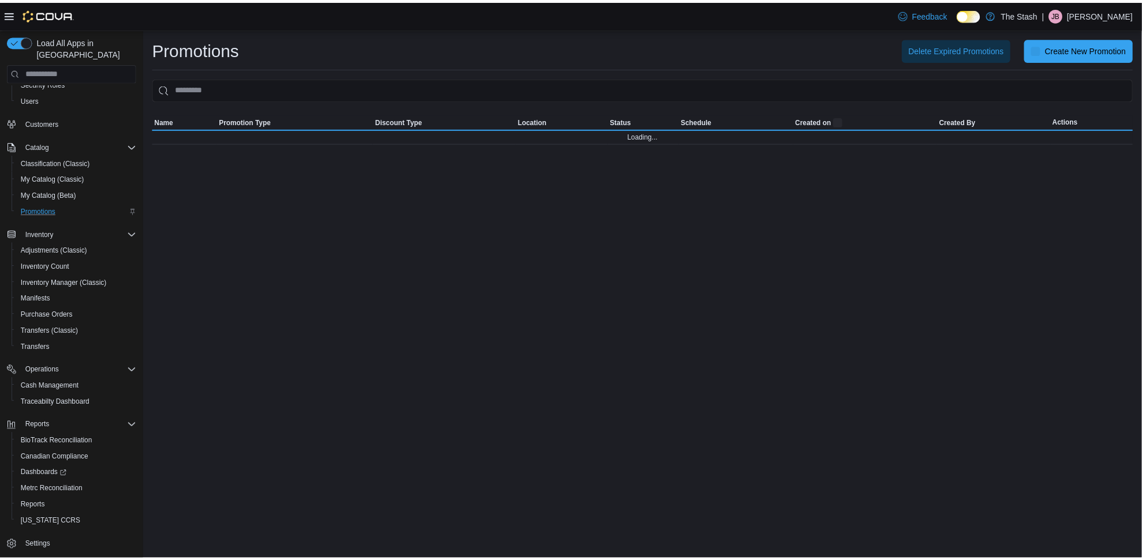
scroll to position [17, 0]
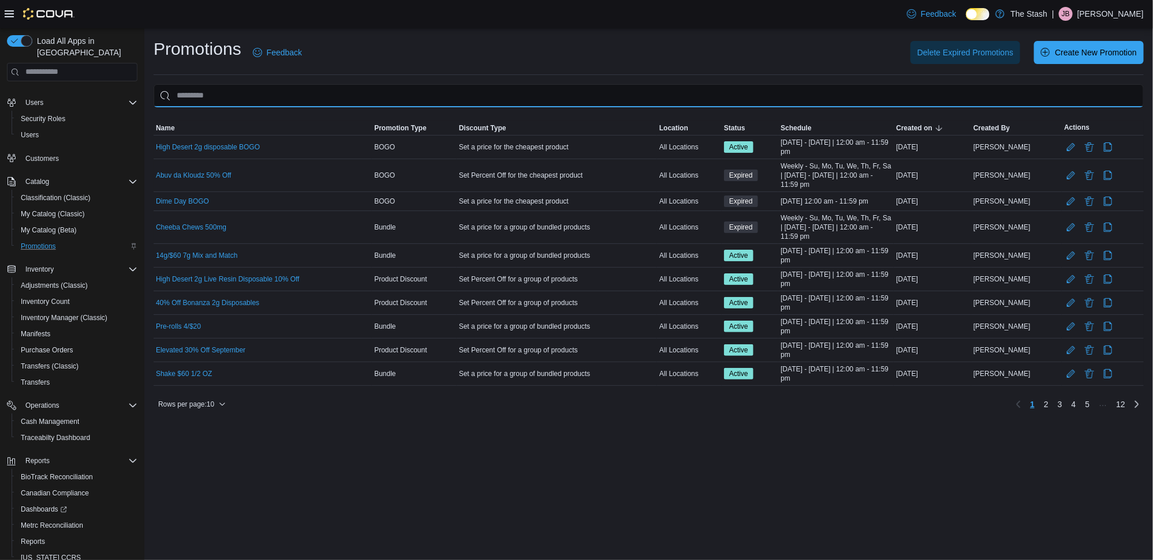
click at [342, 98] on input "This is a search bar. As you type, the results lower in the page will automatic…" at bounding box center [649, 95] width 990 height 23
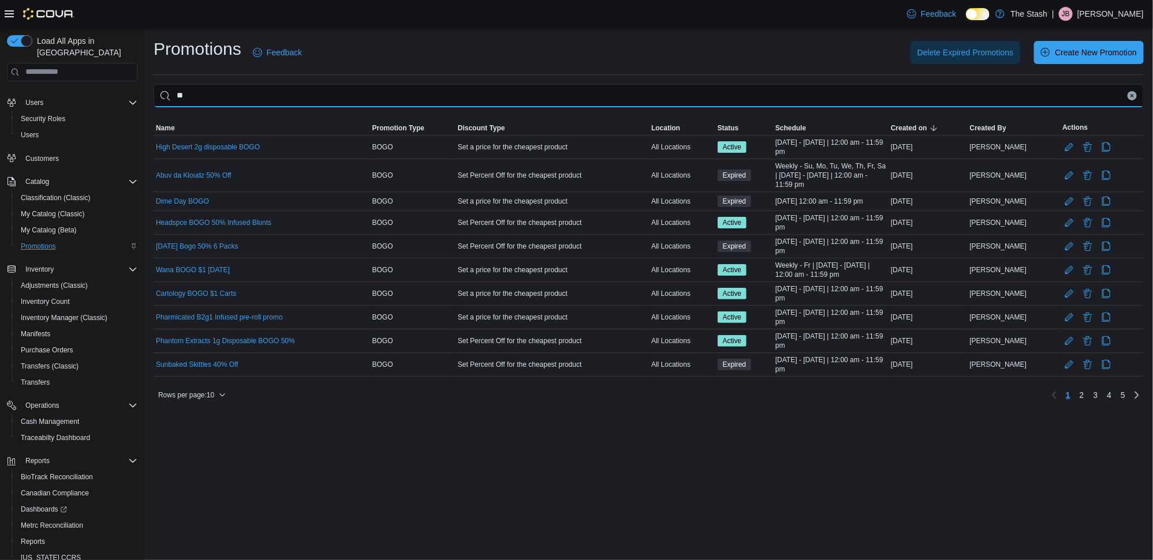
type input "*"
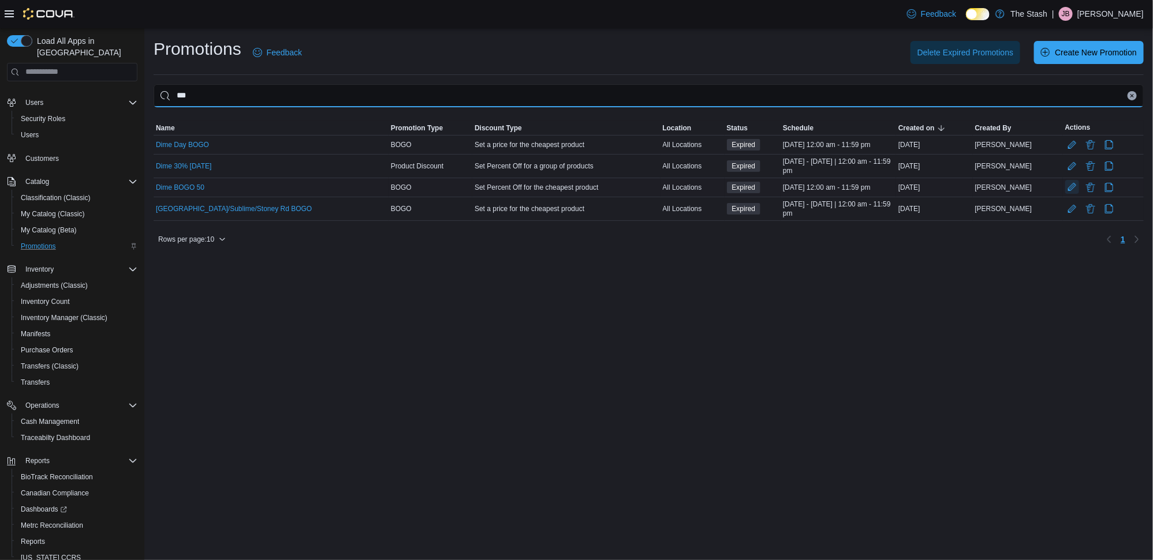
type input "***"
click at [1071, 192] on button "Edit Promotion" at bounding box center [1072, 187] width 14 height 14
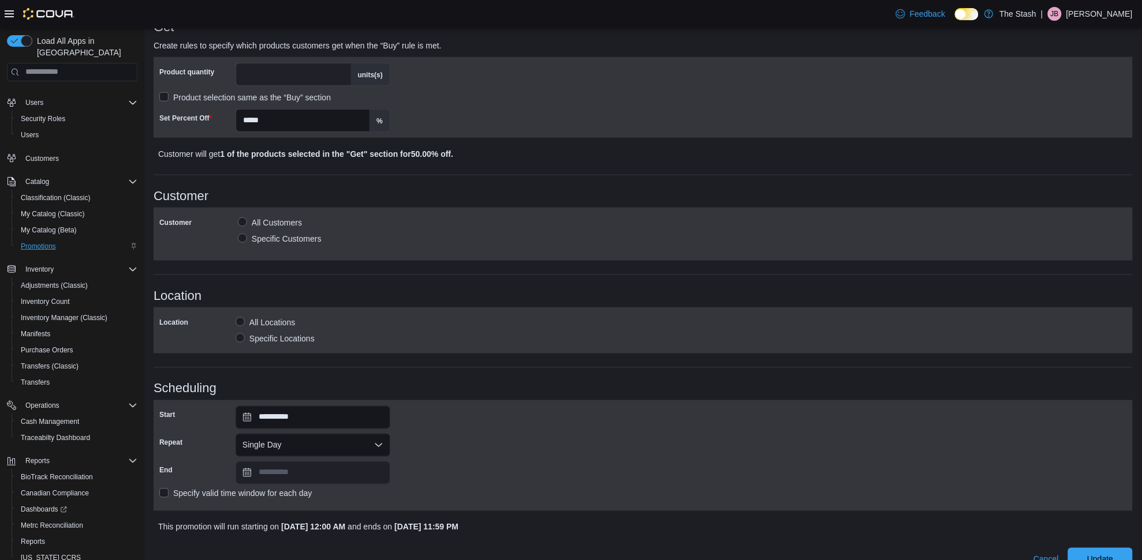
scroll to position [416, 0]
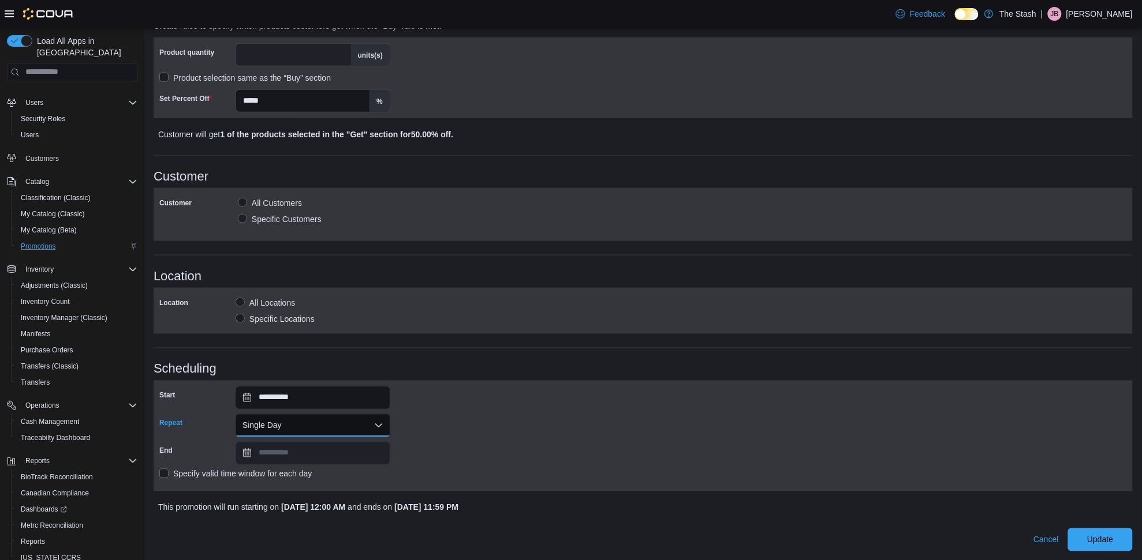
click at [347, 417] on button "Single Day" at bounding box center [312, 425] width 155 height 23
click at [440, 393] on div "**********" at bounding box center [642, 436] width 967 height 99
click at [327, 400] on input "**********" at bounding box center [312, 398] width 155 height 23
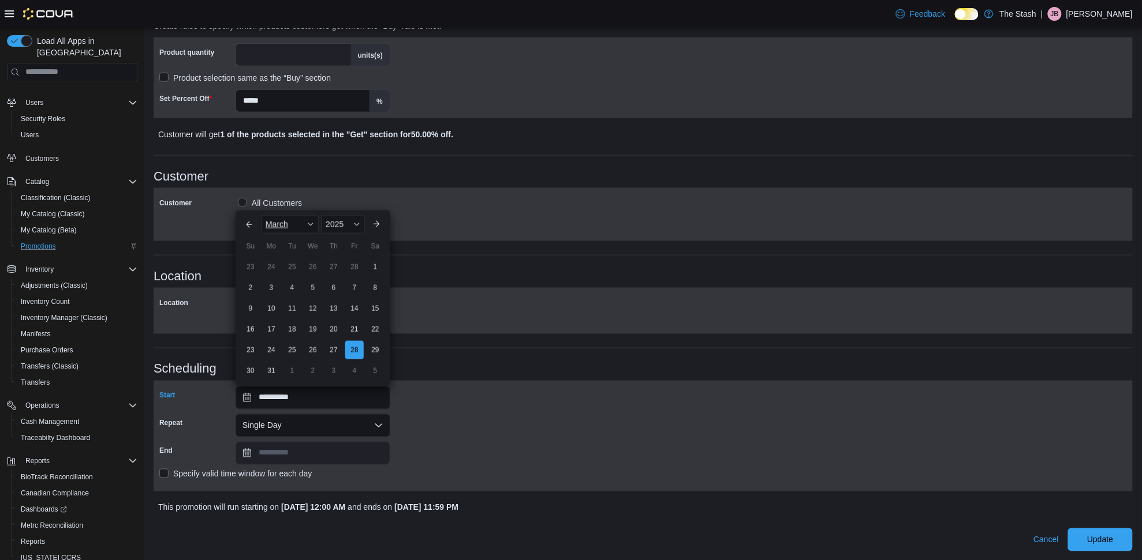
click at [312, 220] on div "March" at bounding box center [290, 224] width 58 height 18
click at [306, 293] on div "September" at bounding box center [301, 300] width 76 height 14
type input "**********"
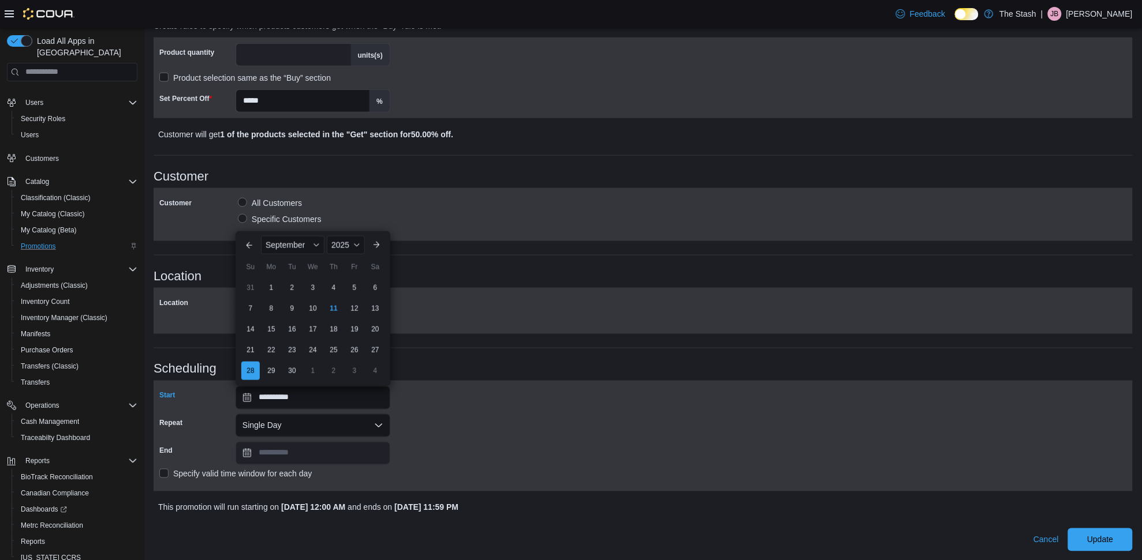
click at [395, 436] on div "**********" at bounding box center [642, 436] width 967 height 99
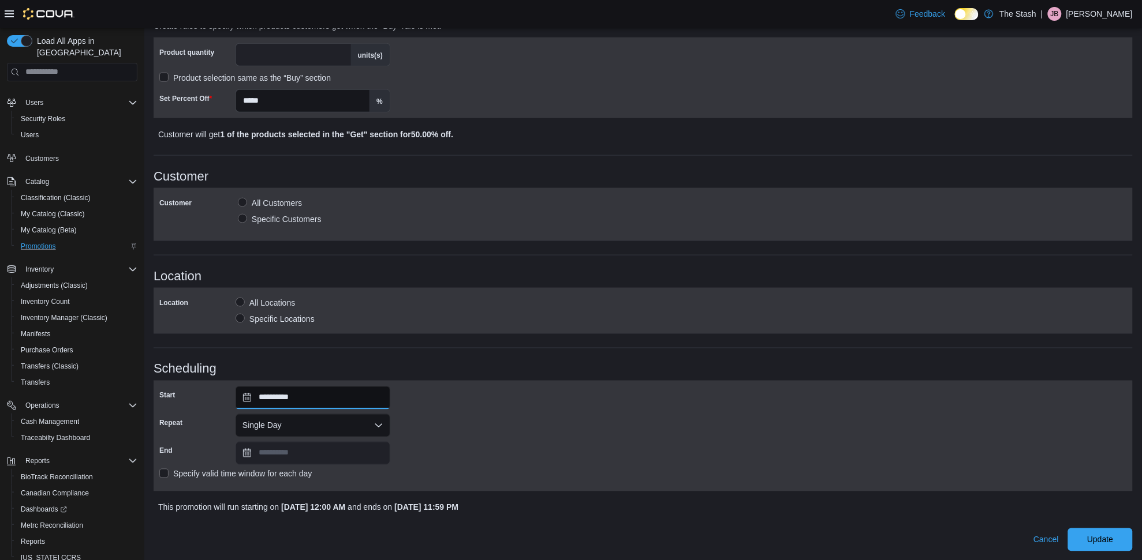
click at [346, 400] on input "**********" at bounding box center [312, 398] width 155 height 23
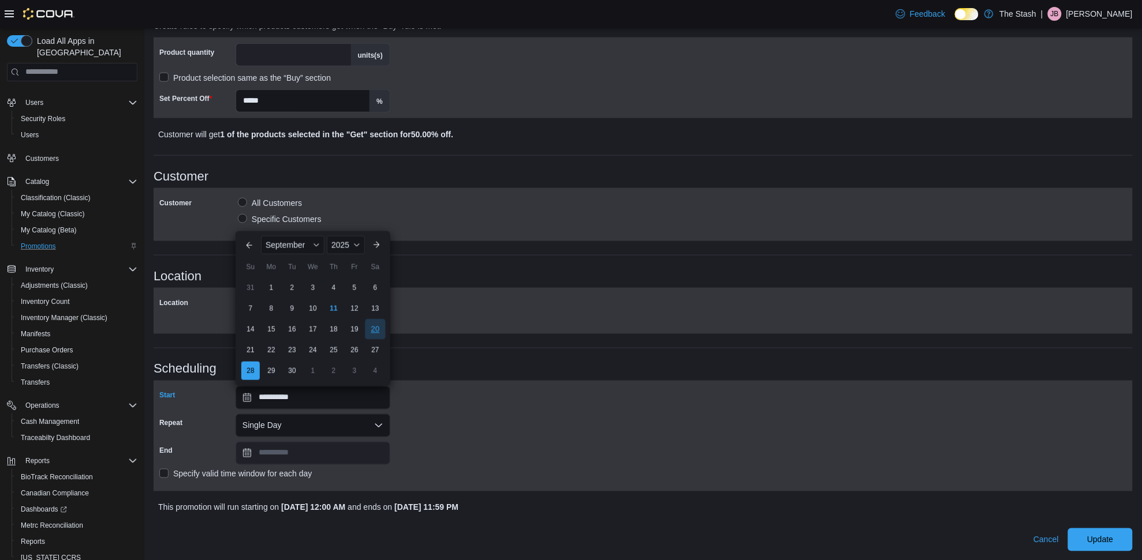
click at [368, 332] on div "20" at bounding box center [375, 330] width 20 height 20
type input "**********"
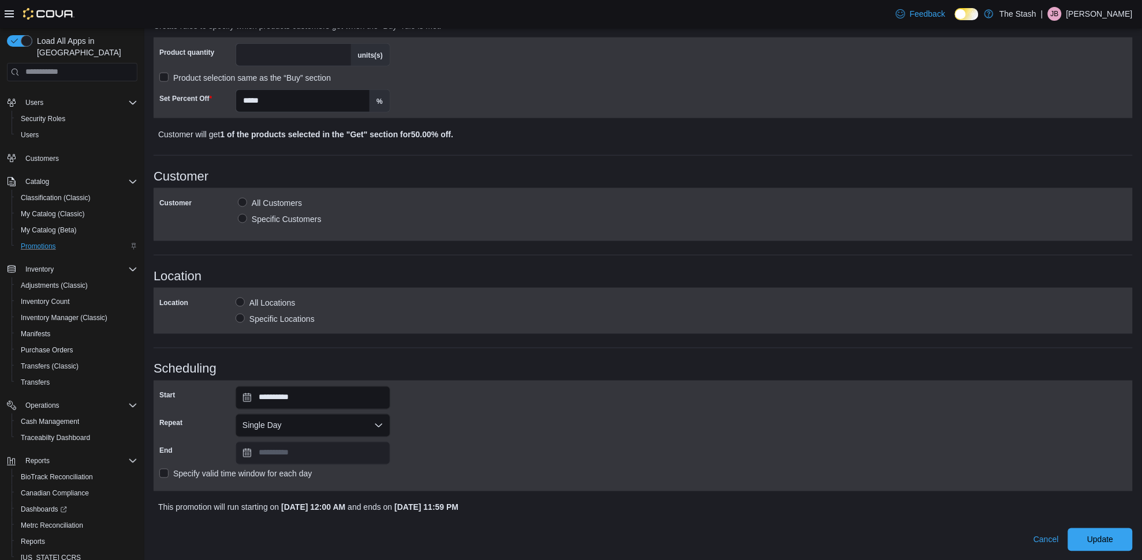
click at [448, 362] on h3 "Scheduling" at bounding box center [643, 369] width 979 height 14
click at [1106, 529] on span "Update" at bounding box center [1100, 539] width 51 height 23
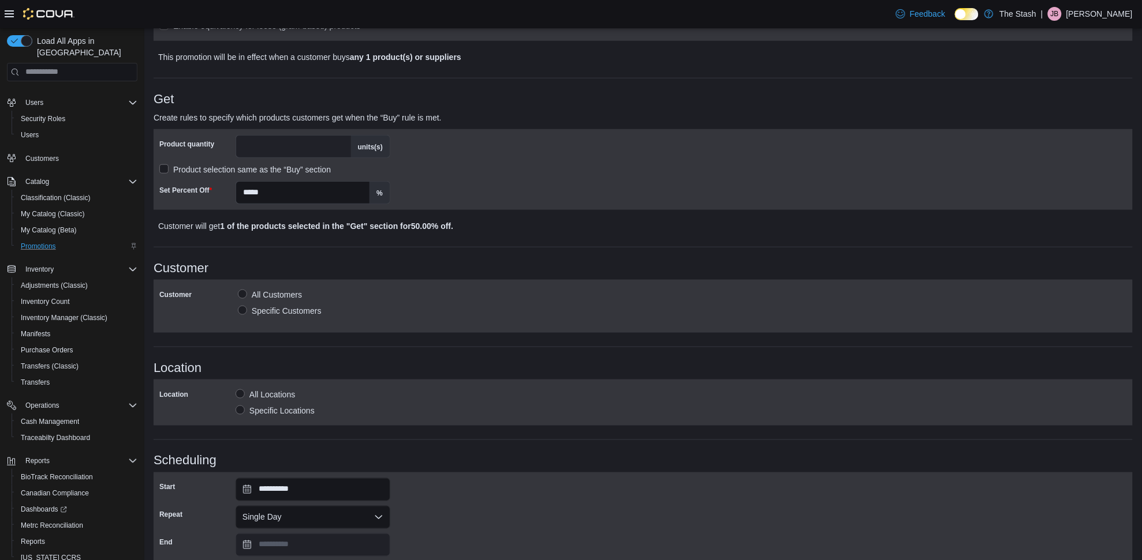
scroll to position [0, 0]
